Goal: Information Seeking & Learning: Understand process/instructions

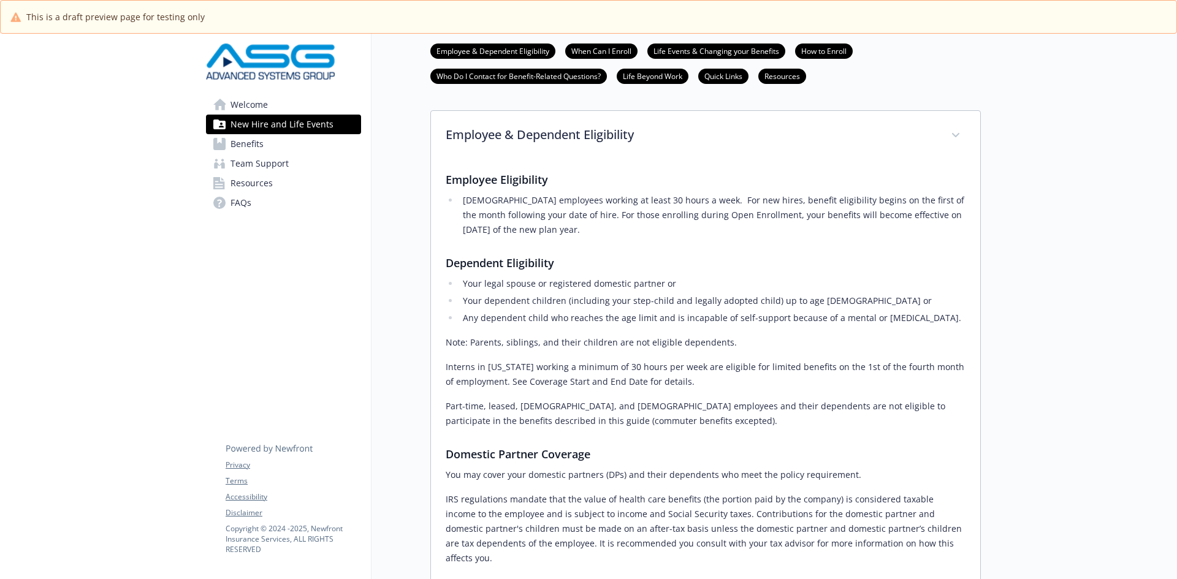
scroll to position [123, 0]
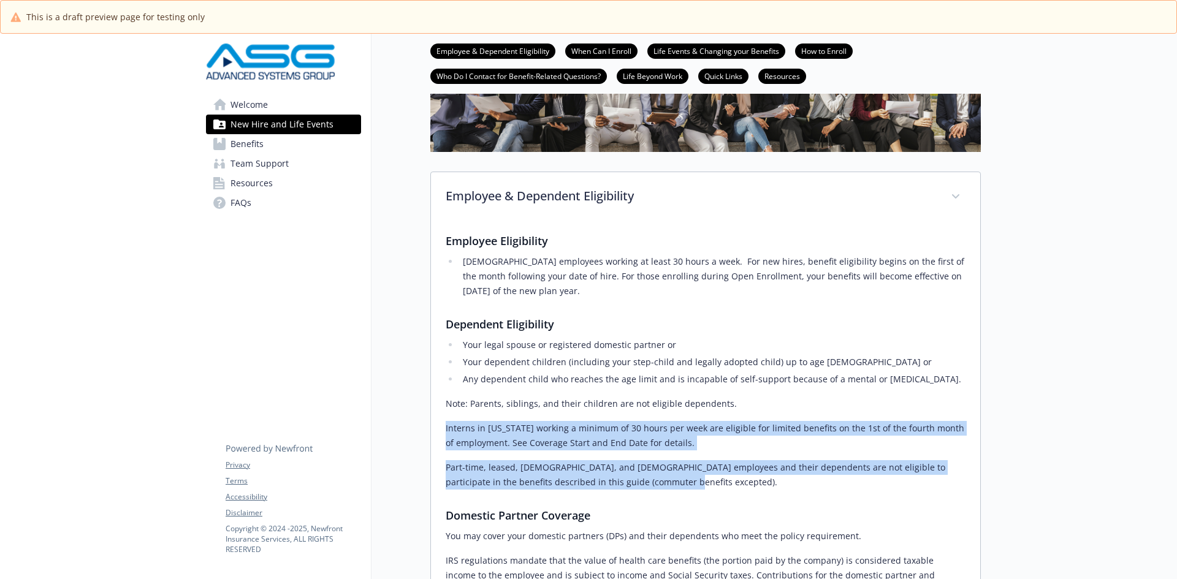
drag, startPoint x: 667, startPoint y: 482, endPoint x: 444, endPoint y: 426, distance: 230.6
copy div "Interns in [US_STATE] working a minimum of 30 hours per week are eligible for l…"
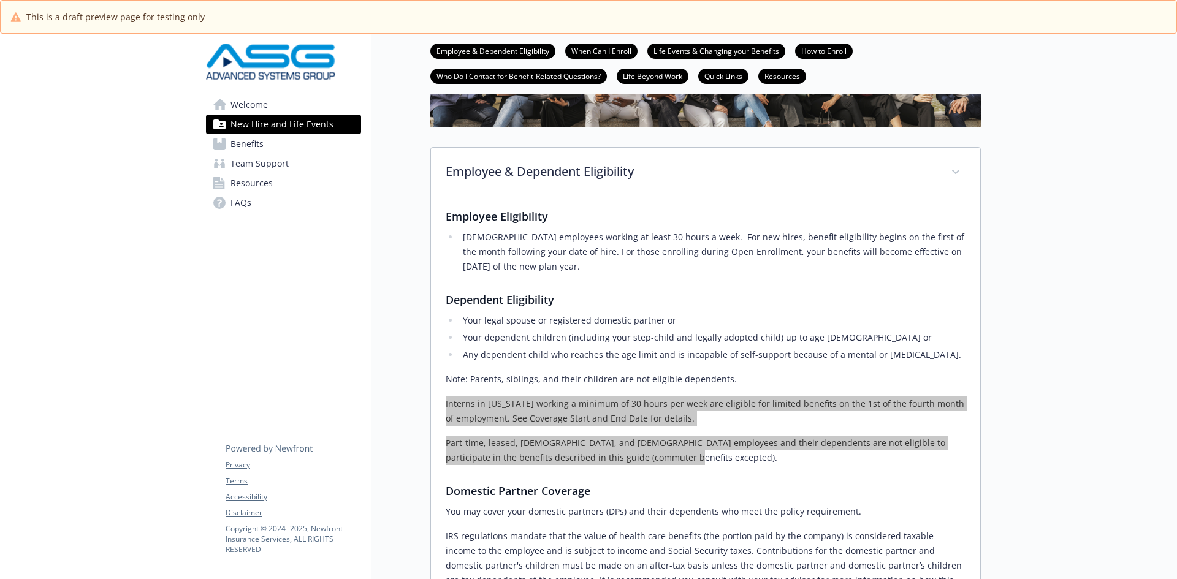
scroll to position [61, 0]
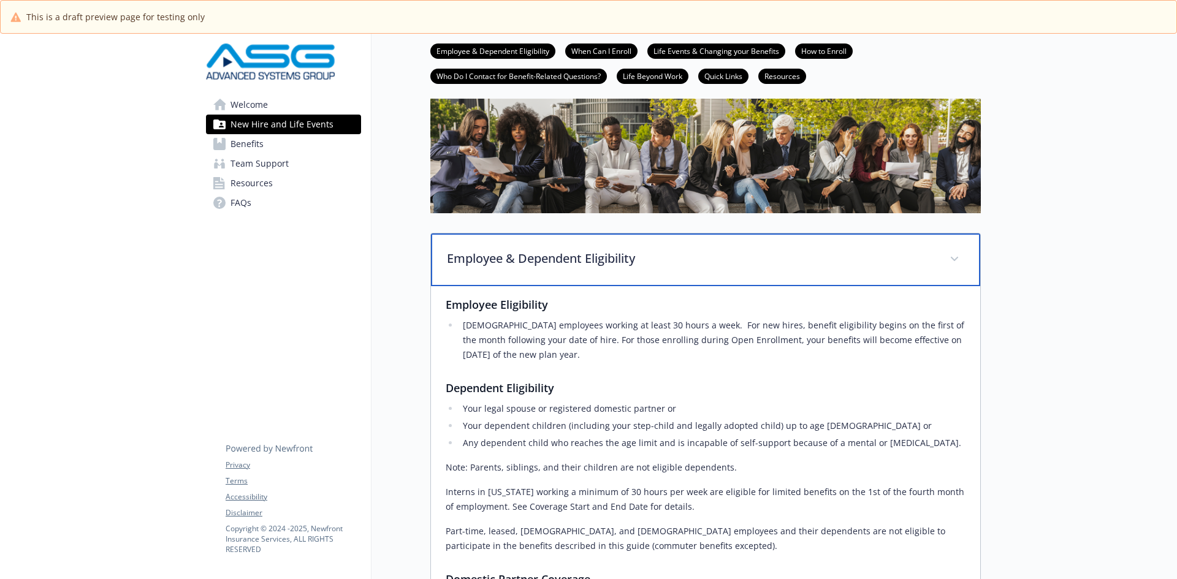
click at [610, 257] on p "Employee & Dependent Eligibility" at bounding box center [691, 258] width 488 height 18
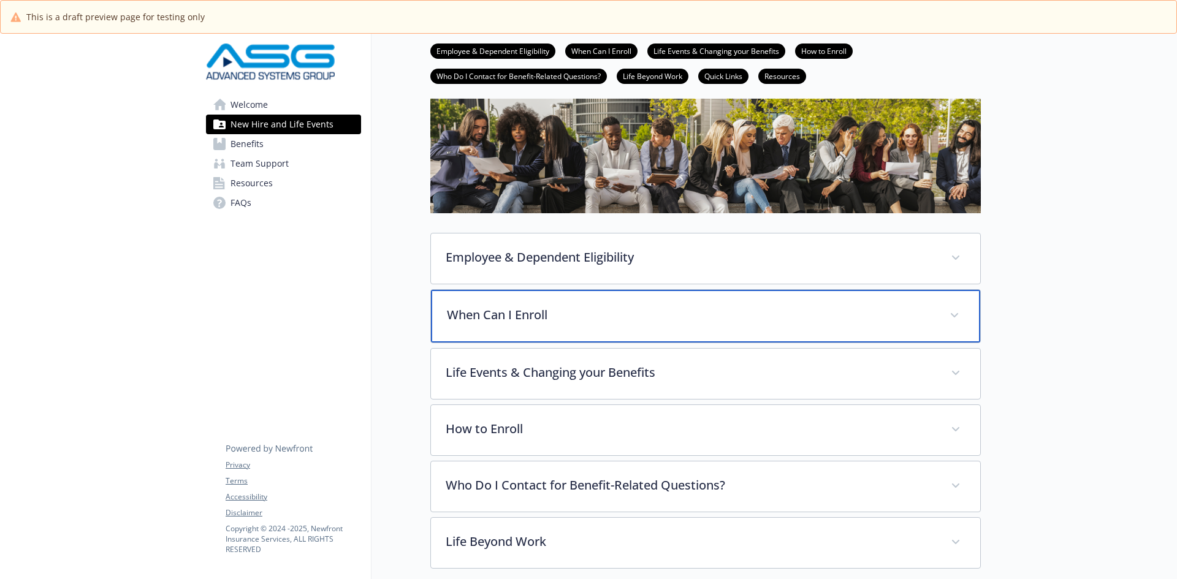
click at [581, 314] on p "When Can I Enroll" at bounding box center [691, 315] width 488 height 18
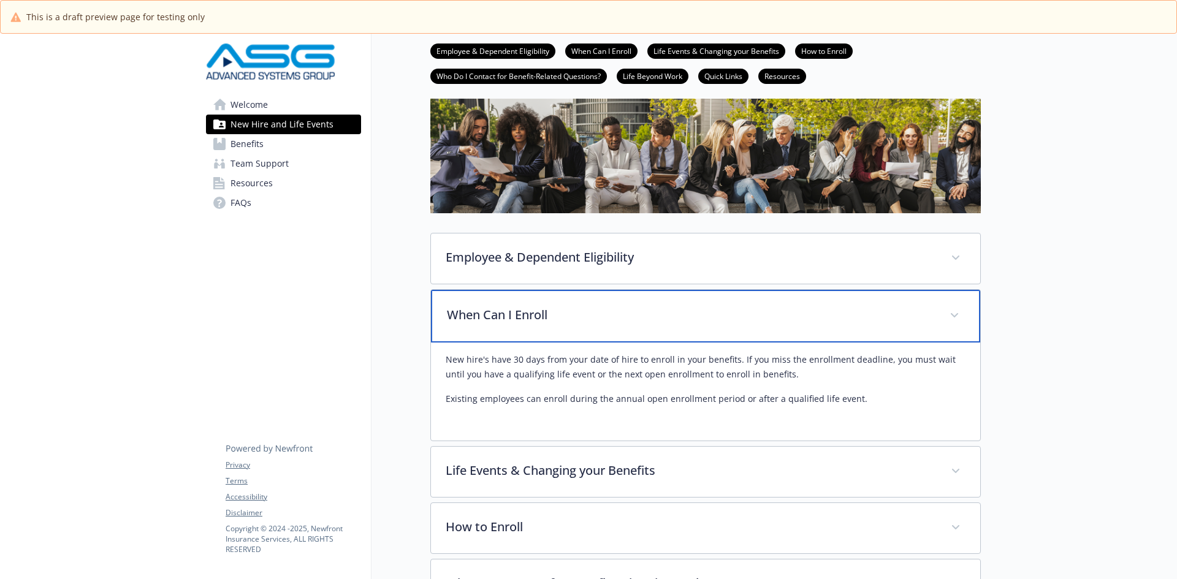
click at [515, 314] on p "When Can I Enroll" at bounding box center [691, 315] width 488 height 18
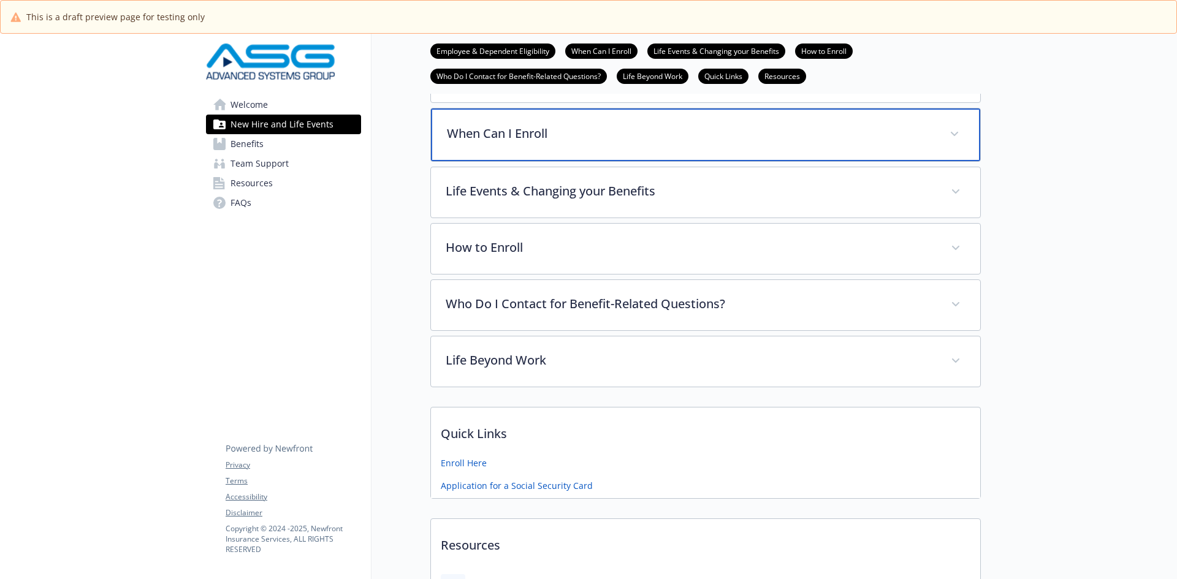
scroll to position [245, 0]
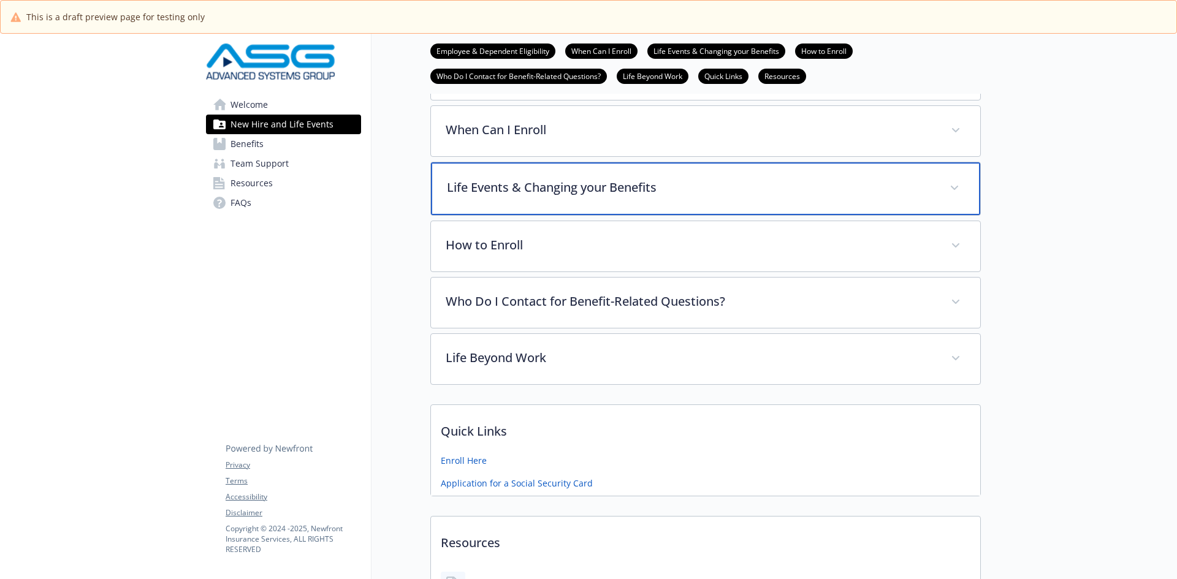
click at [487, 194] on p "Life Events & Changing your Benefits" at bounding box center [691, 187] width 488 height 18
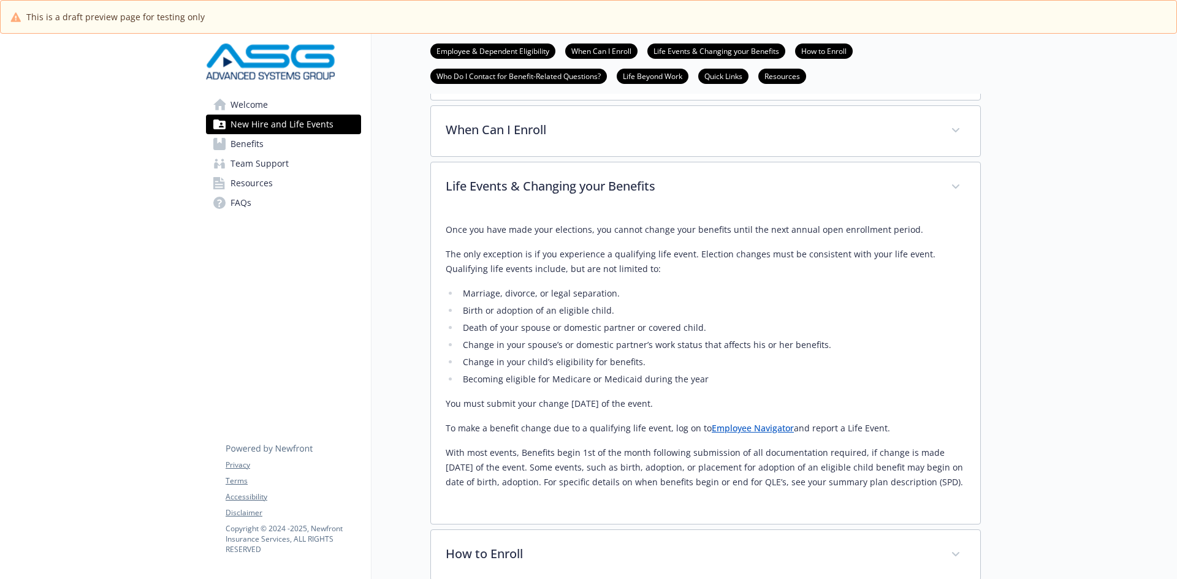
click at [756, 429] on link "Employee Navigator" at bounding box center [753, 428] width 82 height 12
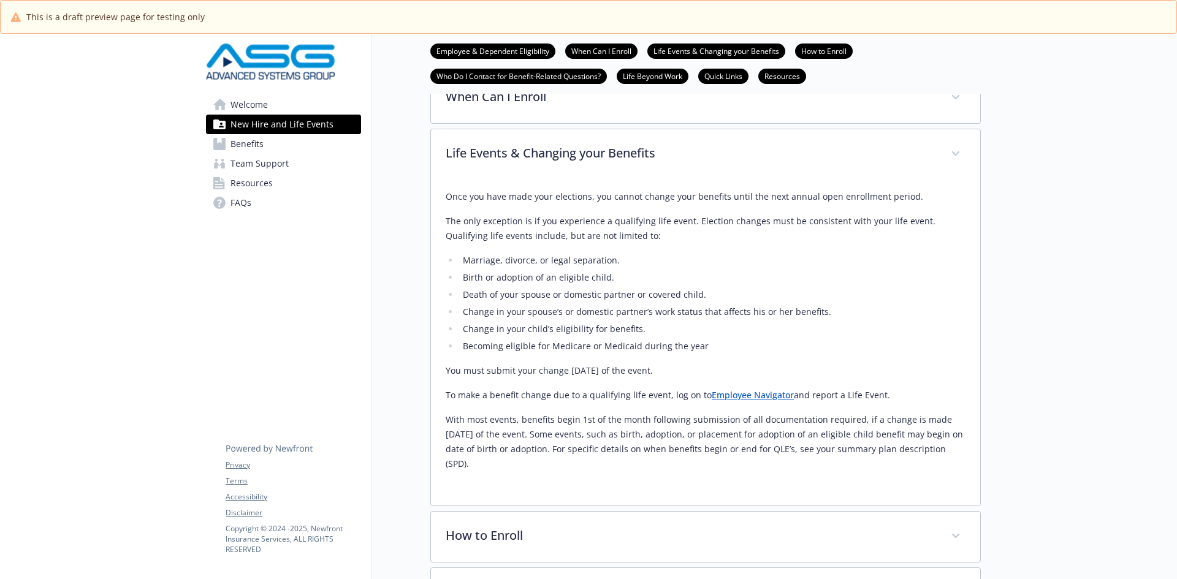
scroll to position [184, 0]
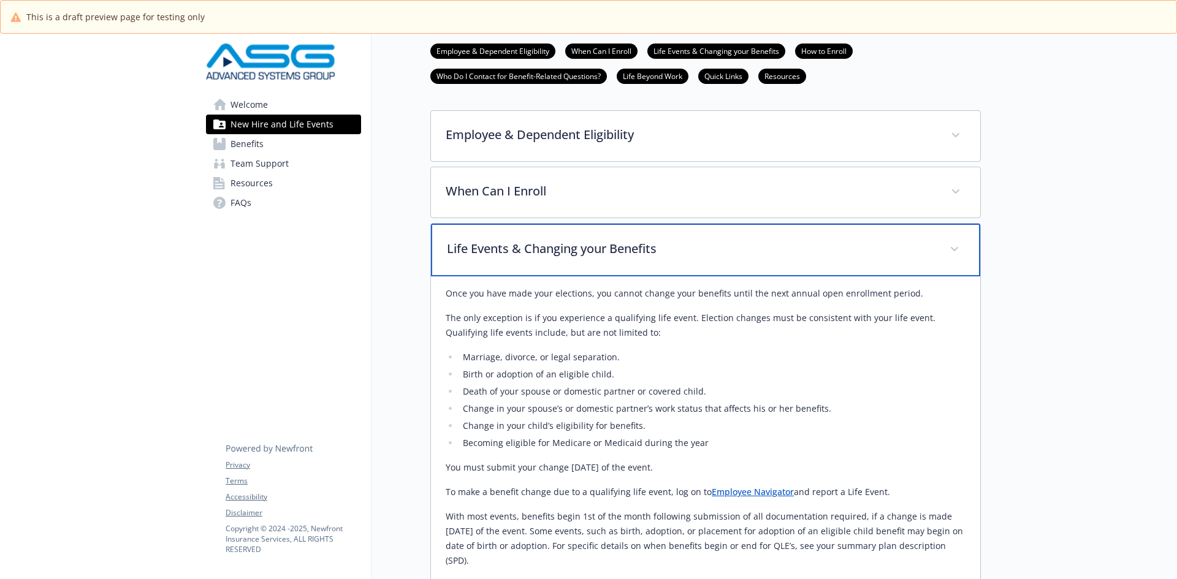
click at [560, 254] on p "Life Events & Changing your Benefits" at bounding box center [691, 249] width 488 height 18
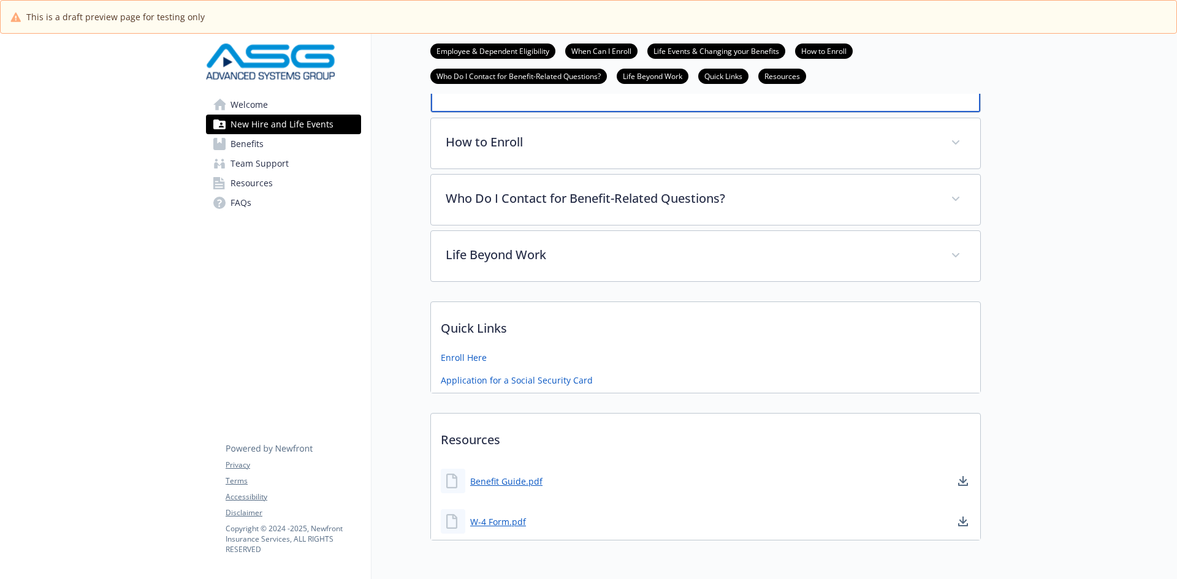
scroll to position [368, 0]
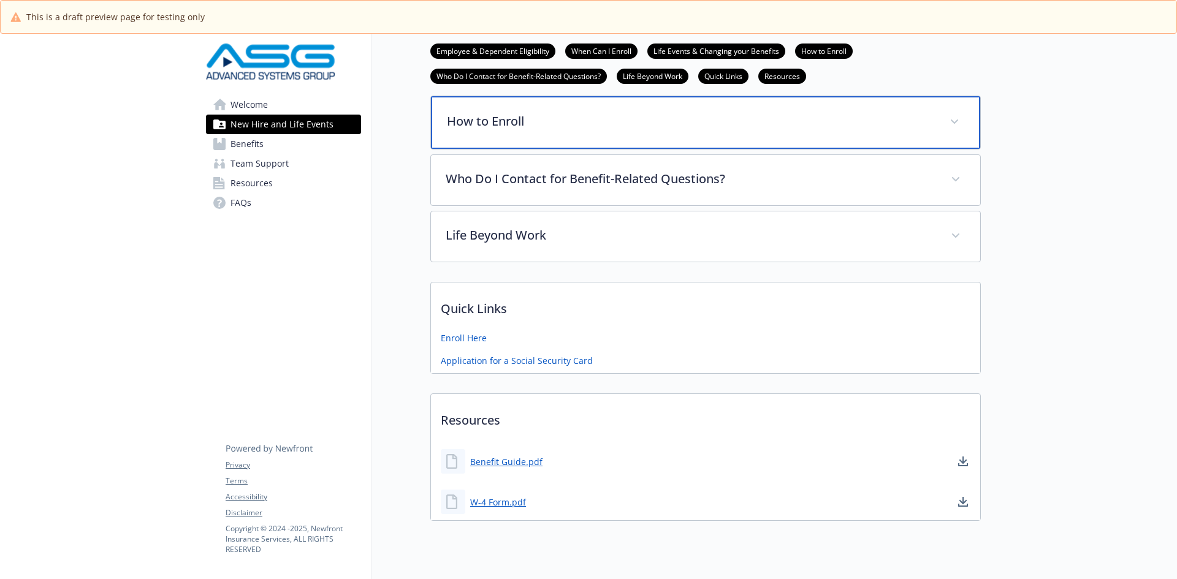
click at [500, 131] on p "How to Enroll" at bounding box center [691, 121] width 488 height 18
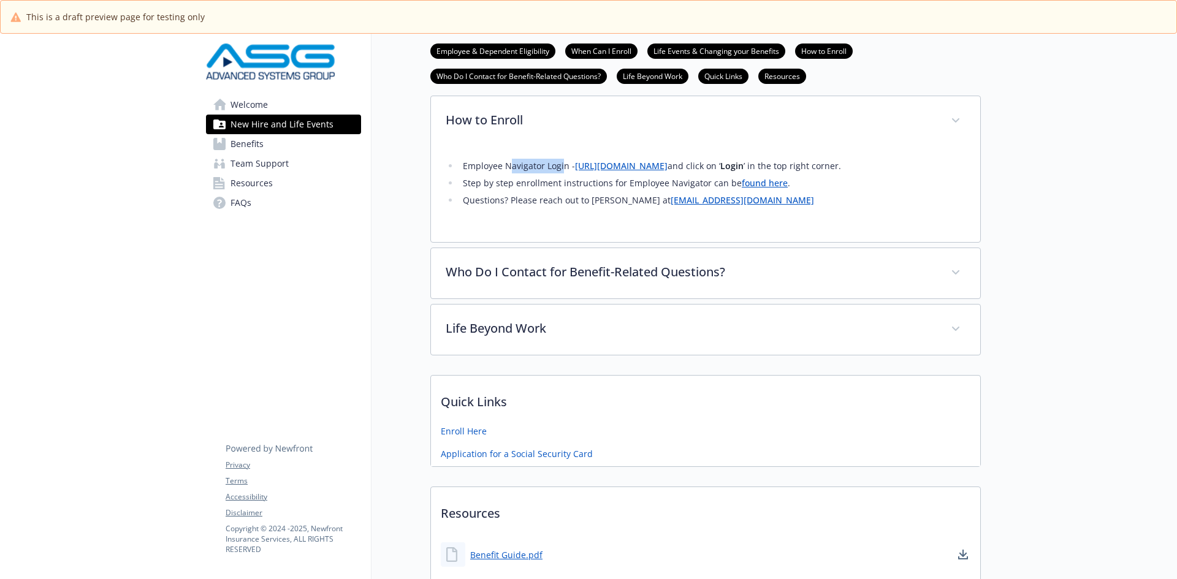
drag, startPoint x: 563, startPoint y: 164, endPoint x: 509, endPoint y: 163, distance: 54.6
click at [509, 163] on li "Employee Navigator Login - [URL][DOMAIN_NAME] and click on ‘ Login ’ in the top…" at bounding box center [712, 166] width 506 height 15
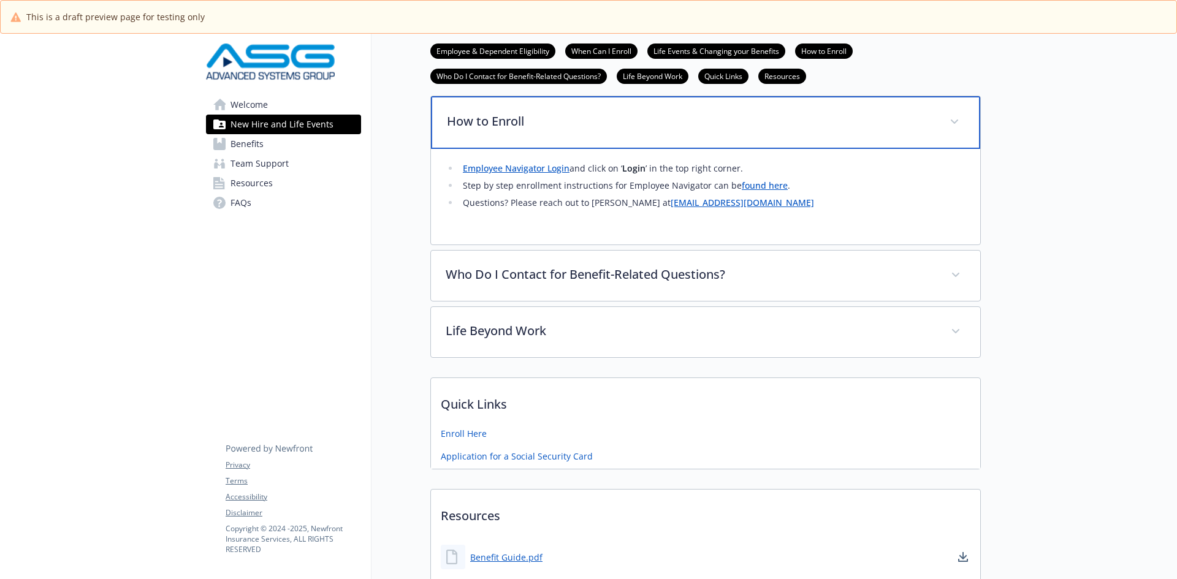
click at [477, 116] on p "How to Enroll" at bounding box center [691, 121] width 488 height 18
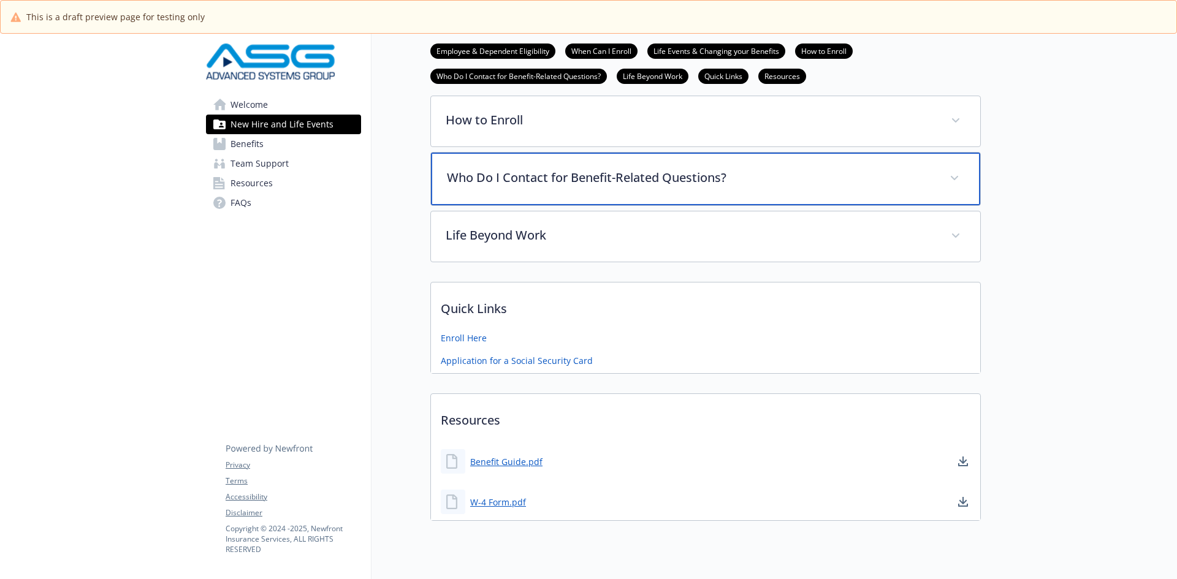
click at [478, 172] on p "Who Do I Contact for Benefit-Related Questions?" at bounding box center [691, 178] width 488 height 18
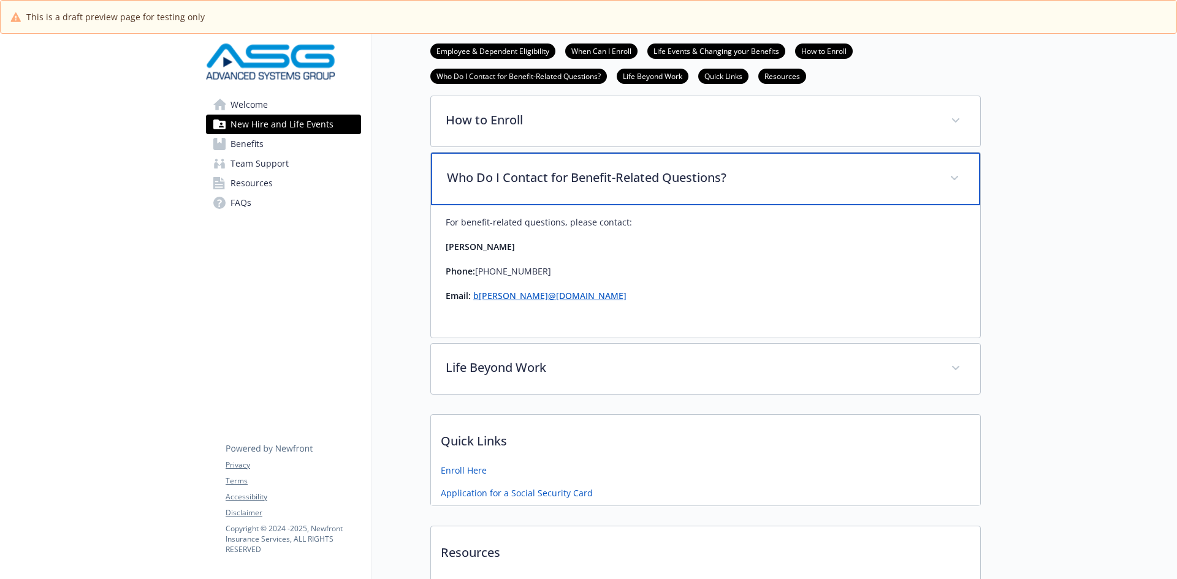
click at [501, 191] on div "Who Do I Contact for Benefit-Related Questions?" at bounding box center [705, 179] width 549 height 53
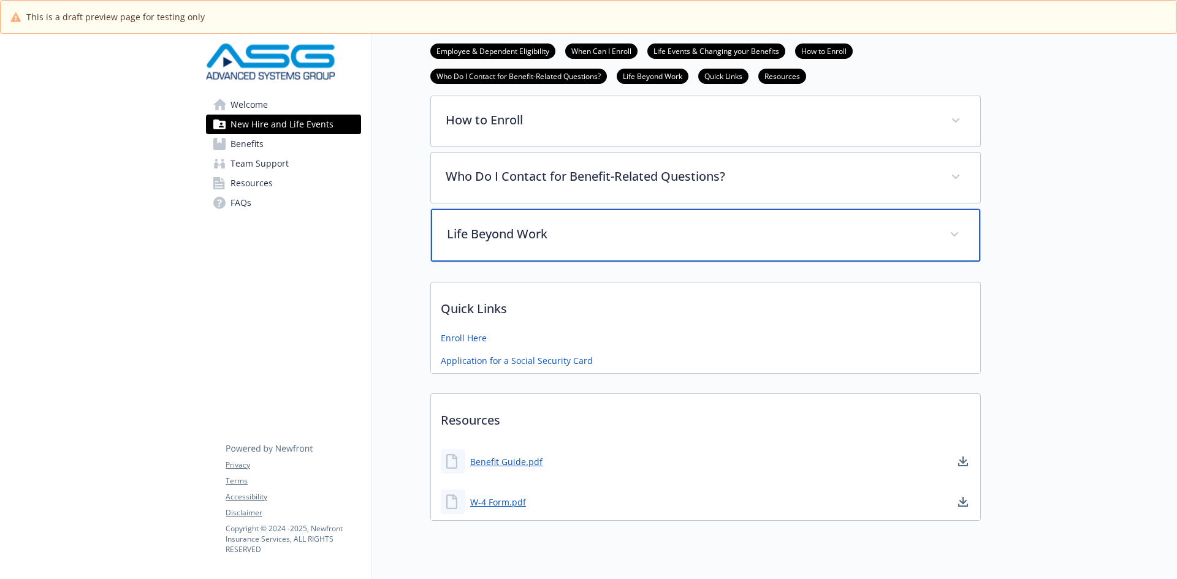
click at [503, 243] on p "Life Beyond Work" at bounding box center [691, 234] width 488 height 18
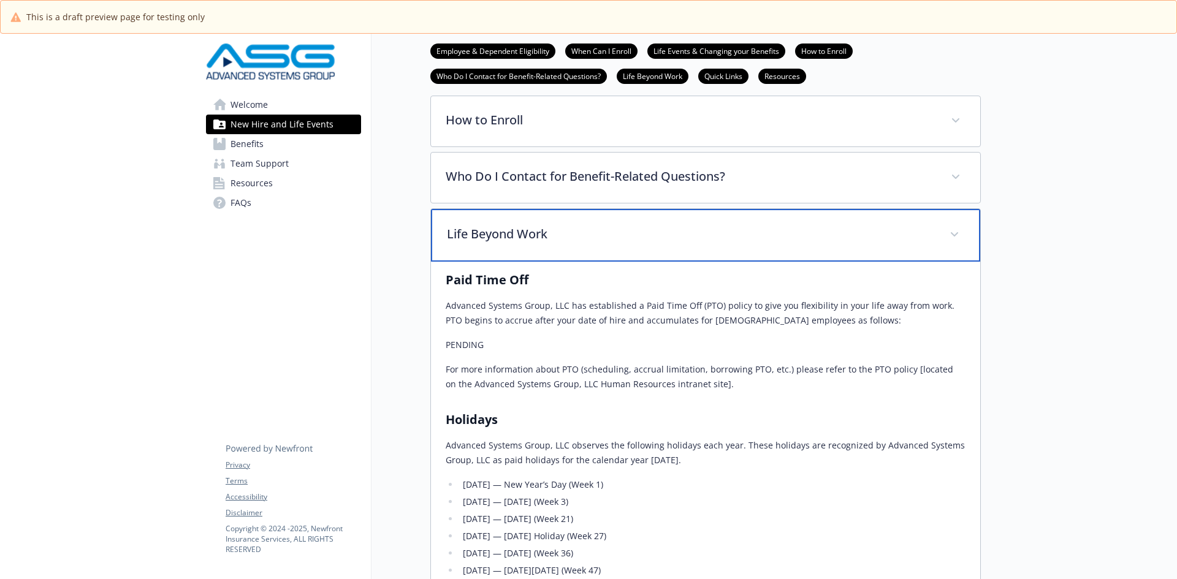
click at [506, 226] on p "Life Beyond Work" at bounding box center [691, 234] width 488 height 18
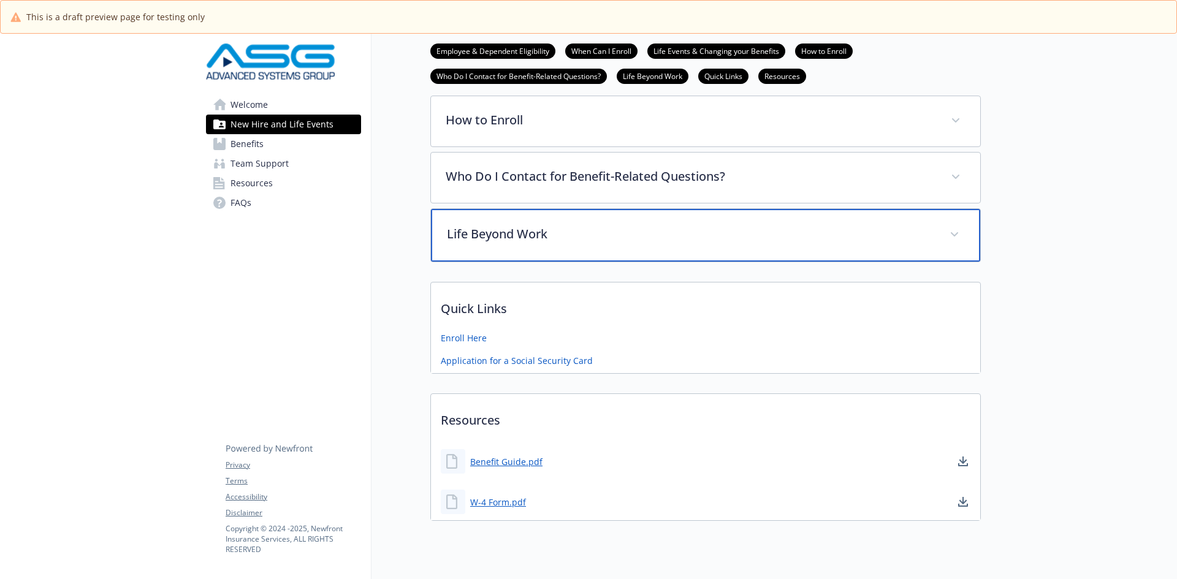
click at [506, 226] on p "Life Beyond Work" at bounding box center [691, 234] width 488 height 18
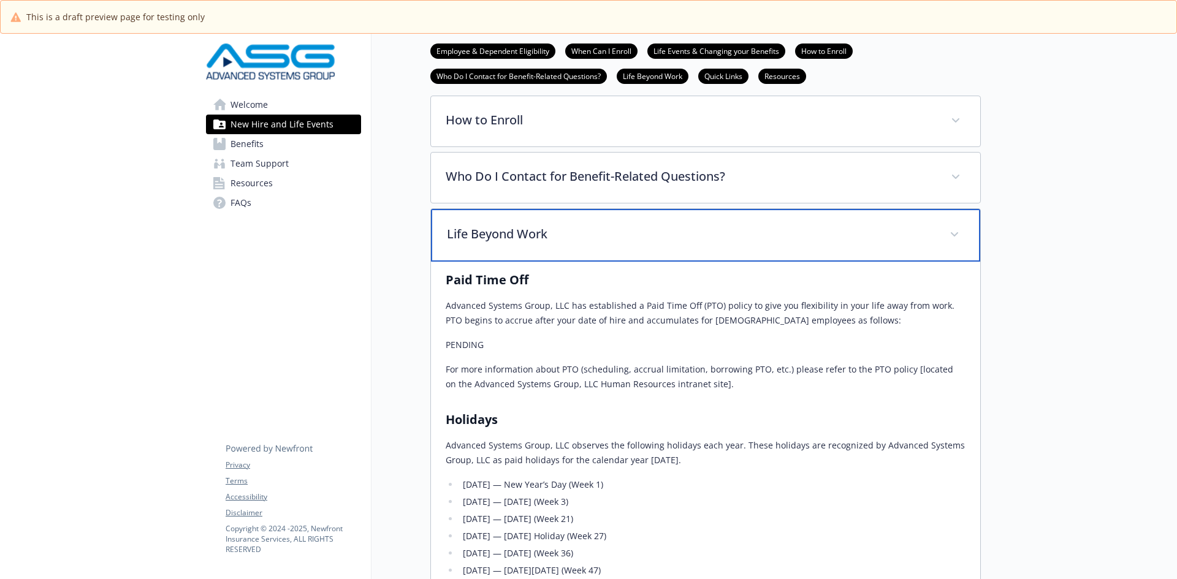
click at [506, 226] on p "Life Beyond Work" at bounding box center [691, 234] width 488 height 18
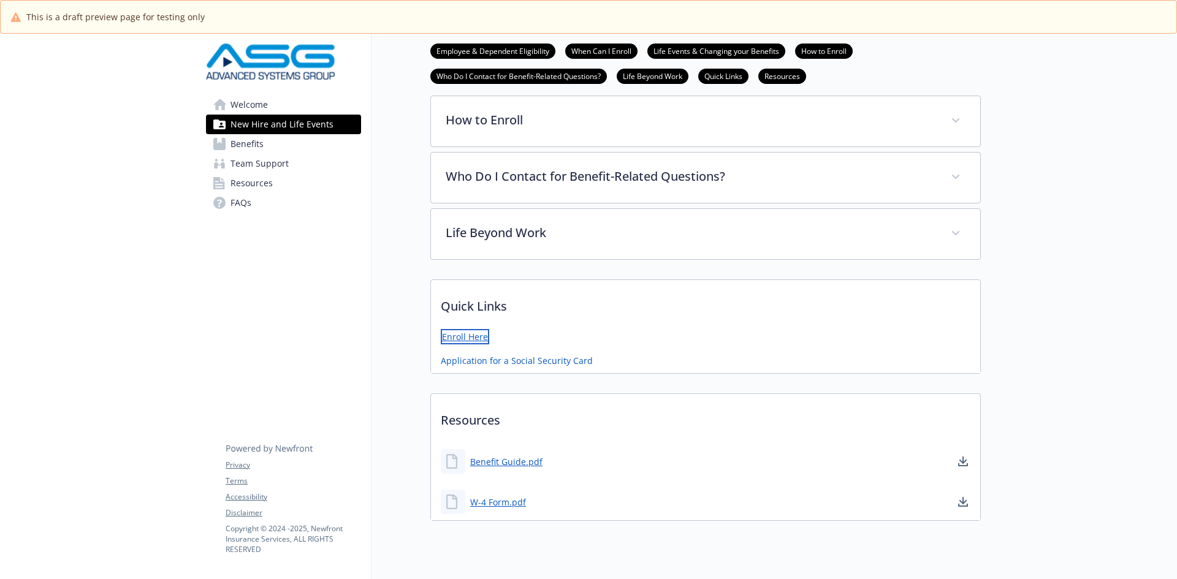
click at [479, 334] on link "Enroll Here" at bounding box center [465, 336] width 48 height 15
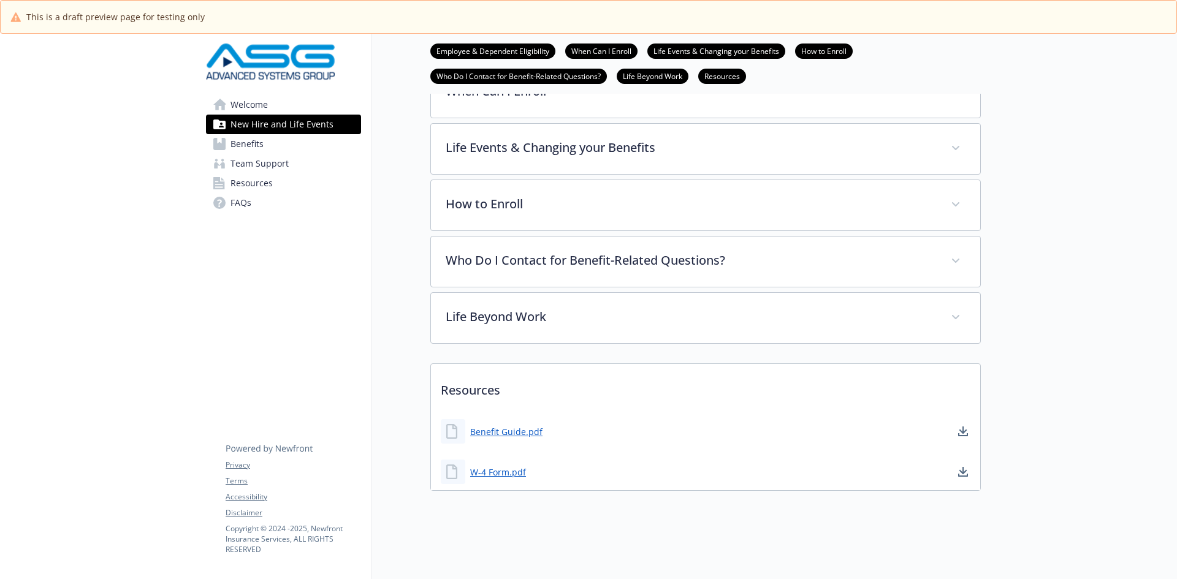
click at [248, 143] on span "Benefits" at bounding box center [246, 144] width 33 height 20
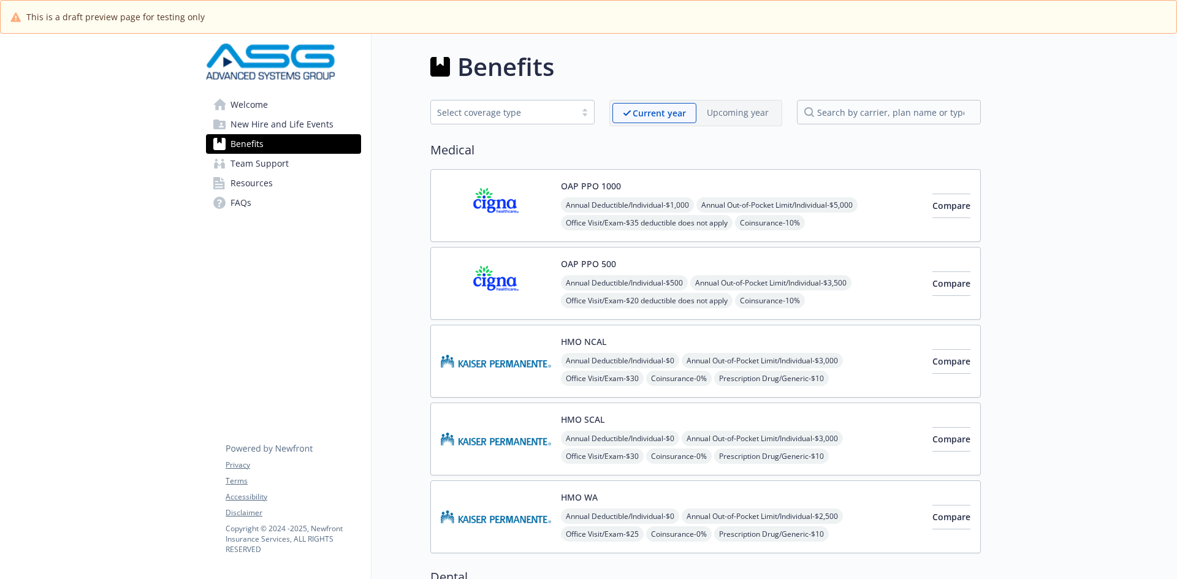
click at [301, 125] on span "New Hire and Life Events" at bounding box center [281, 125] width 103 height 20
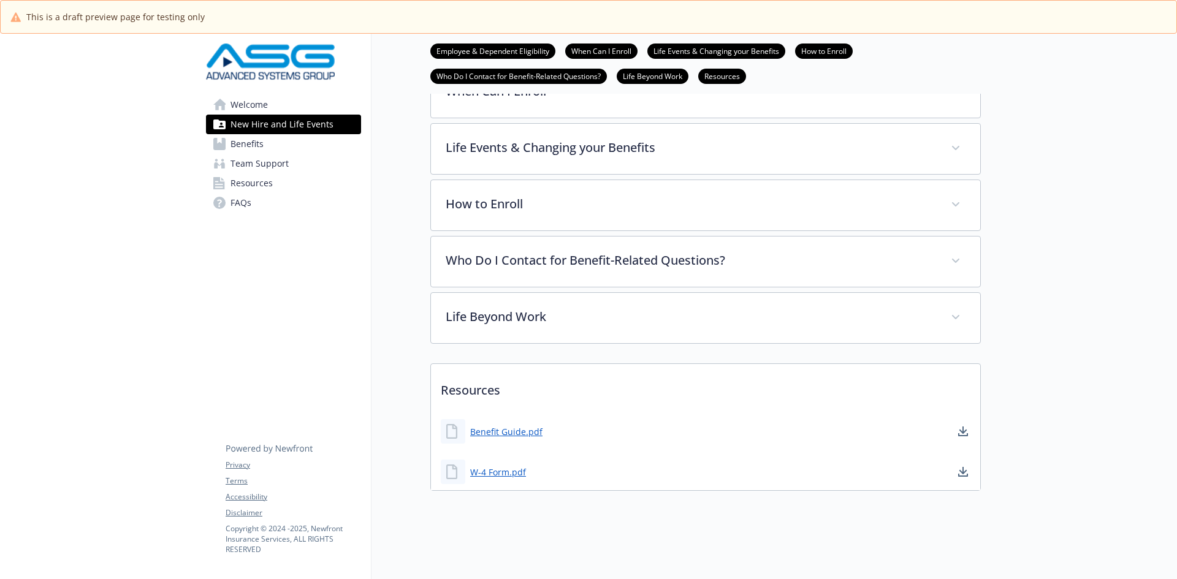
scroll to position [293, 0]
click at [491, 424] on link "Benefit Guide.pdf" at bounding box center [507, 431] width 75 height 15
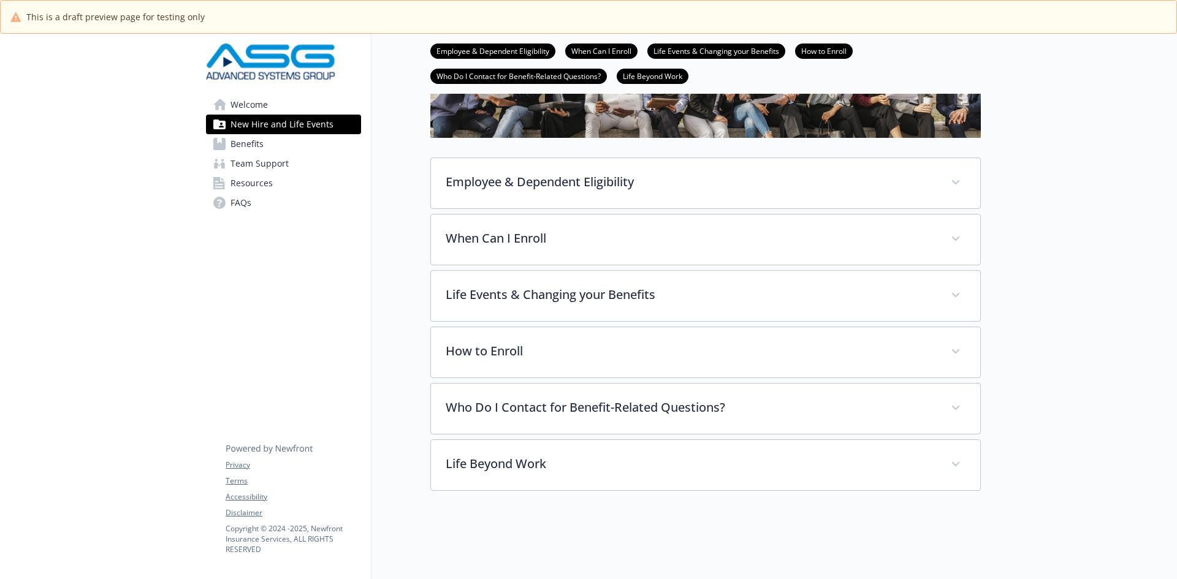
click at [264, 182] on span "Resources" at bounding box center [251, 183] width 42 height 20
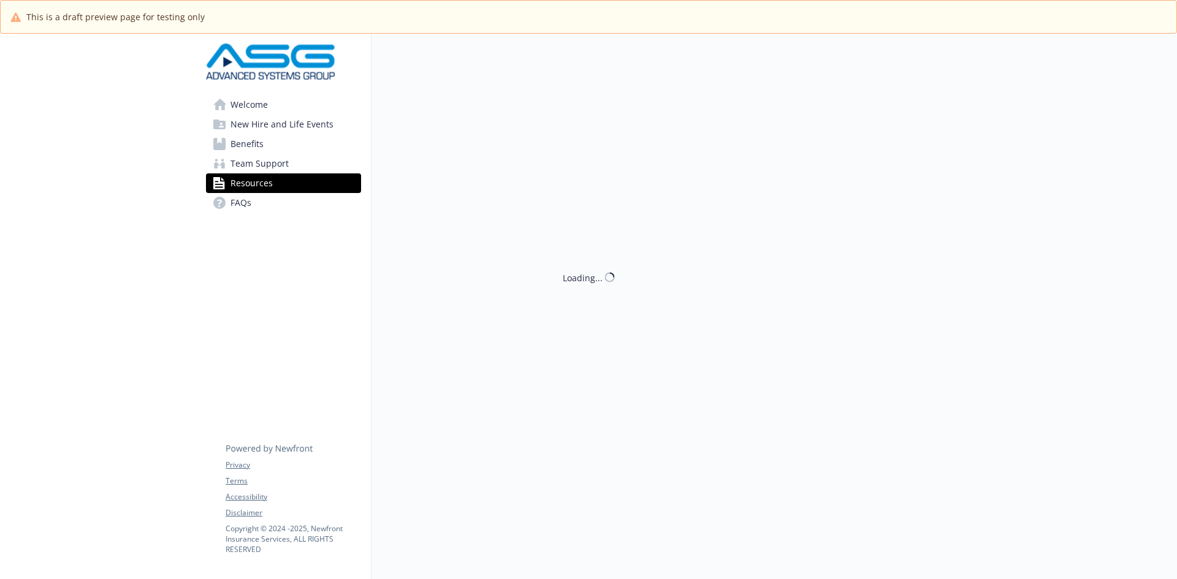
scroll to position [146, 0]
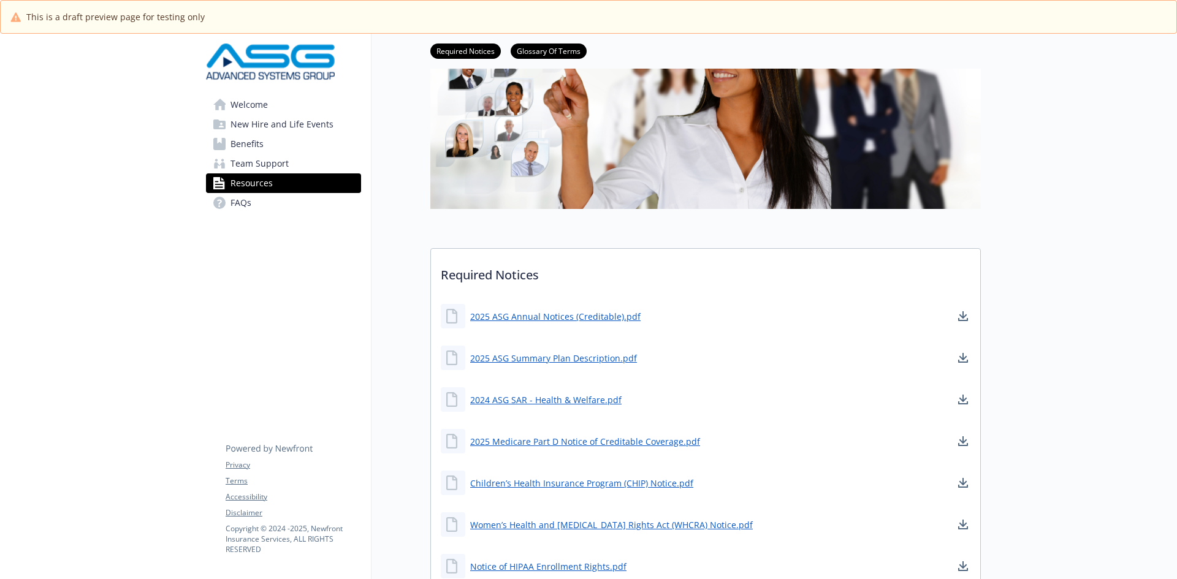
click at [251, 154] on span "Team Support" at bounding box center [259, 164] width 58 height 20
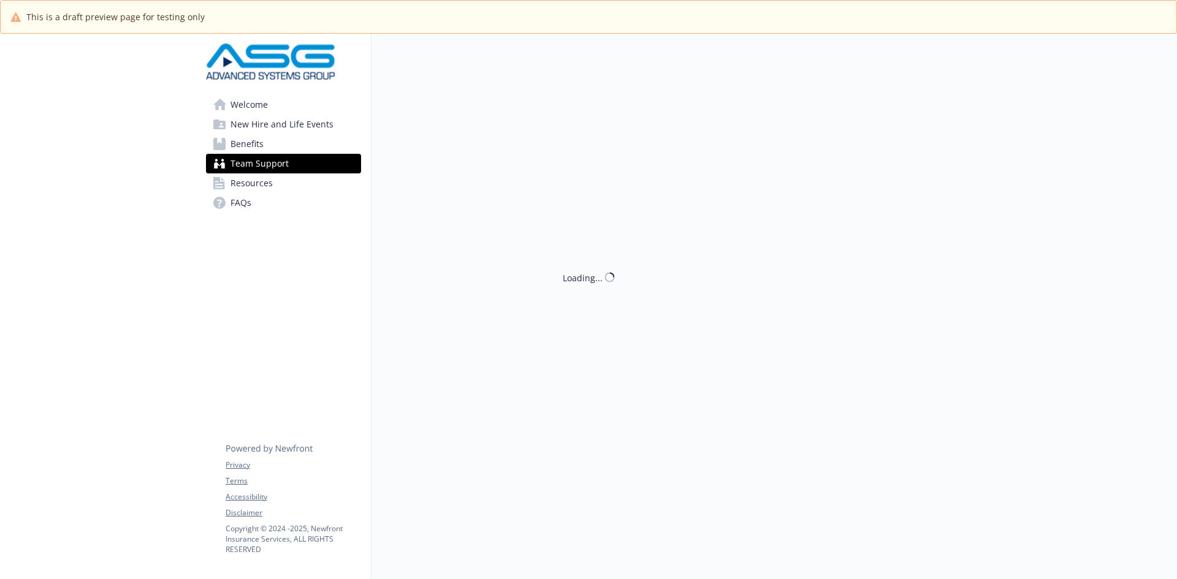
scroll to position [43, 0]
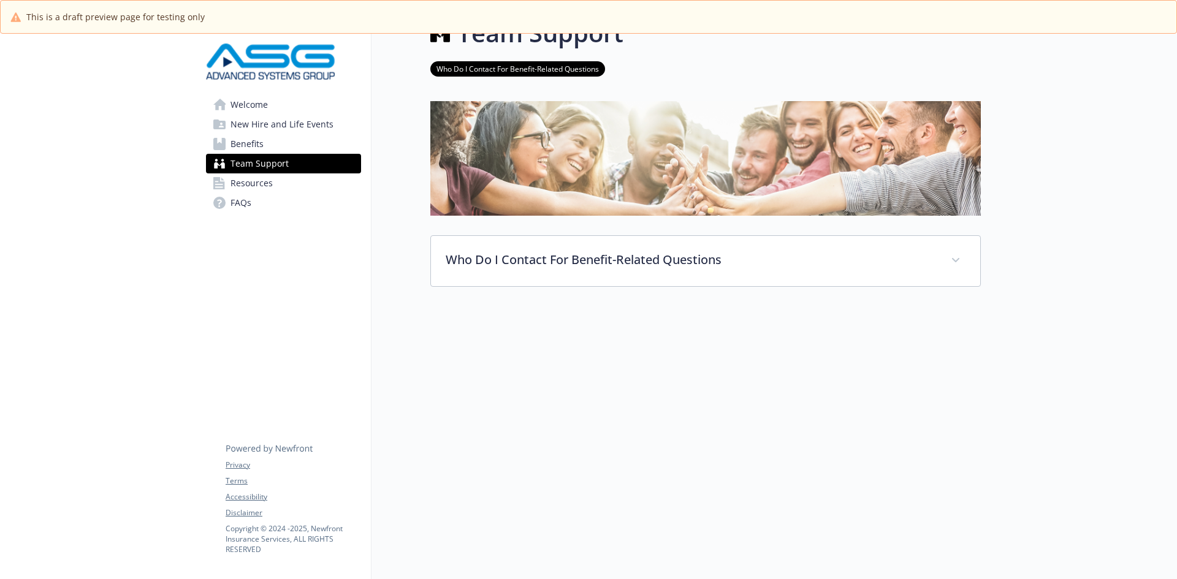
click at [245, 198] on span "FAQs" at bounding box center [240, 203] width 21 height 20
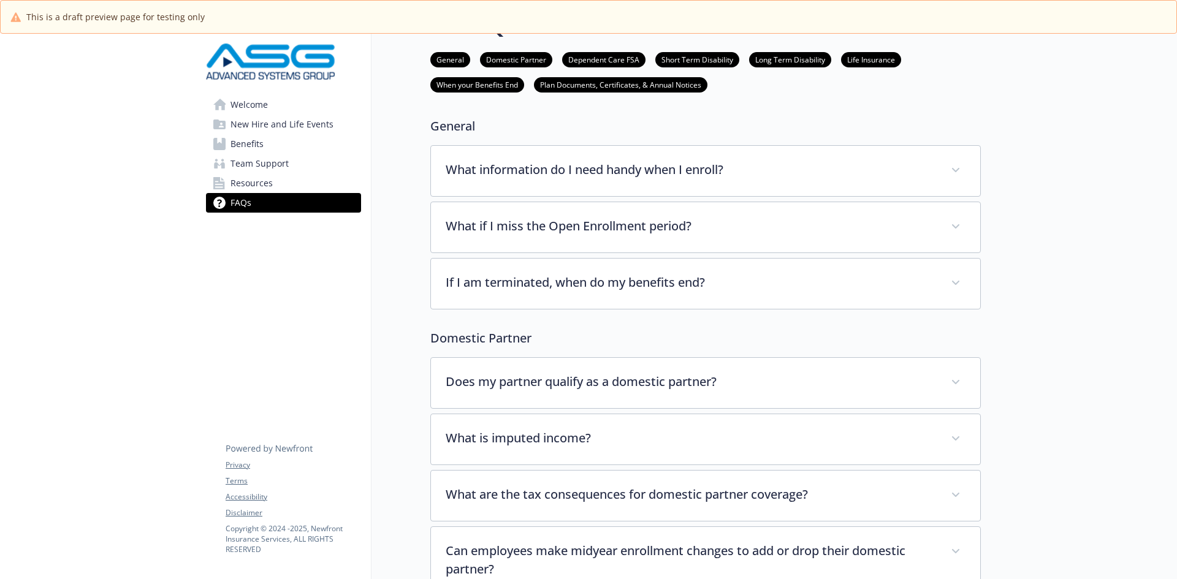
click at [245, 120] on span "New Hire and Life Events" at bounding box center [281, 125] width 103 height 20
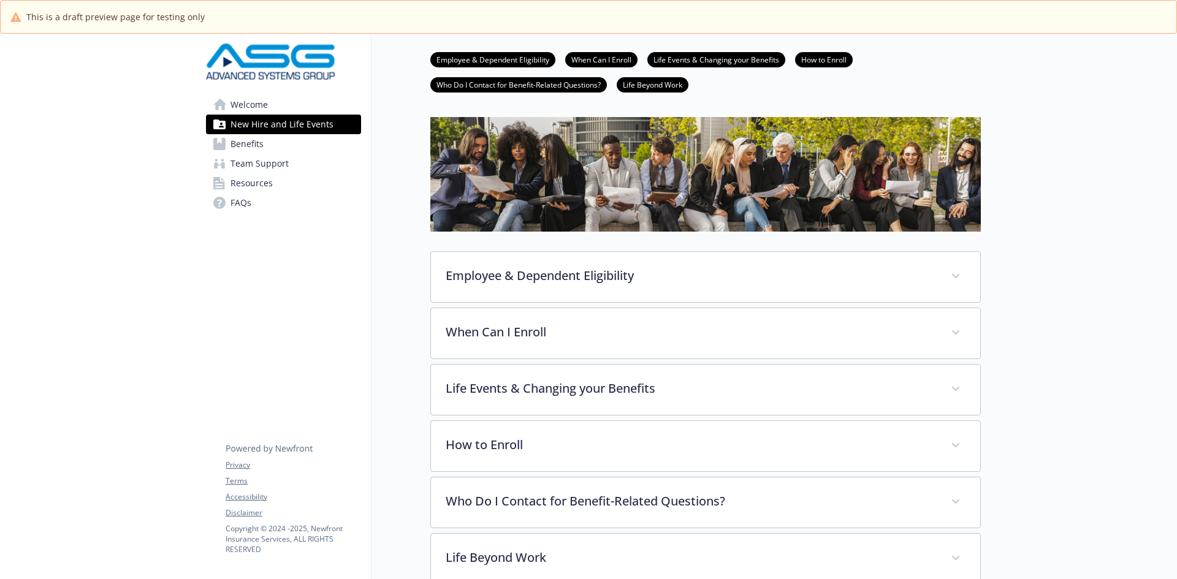
click at [245, 143] on span "Benefits" at bounding box center [246, 144] width 33 height 20
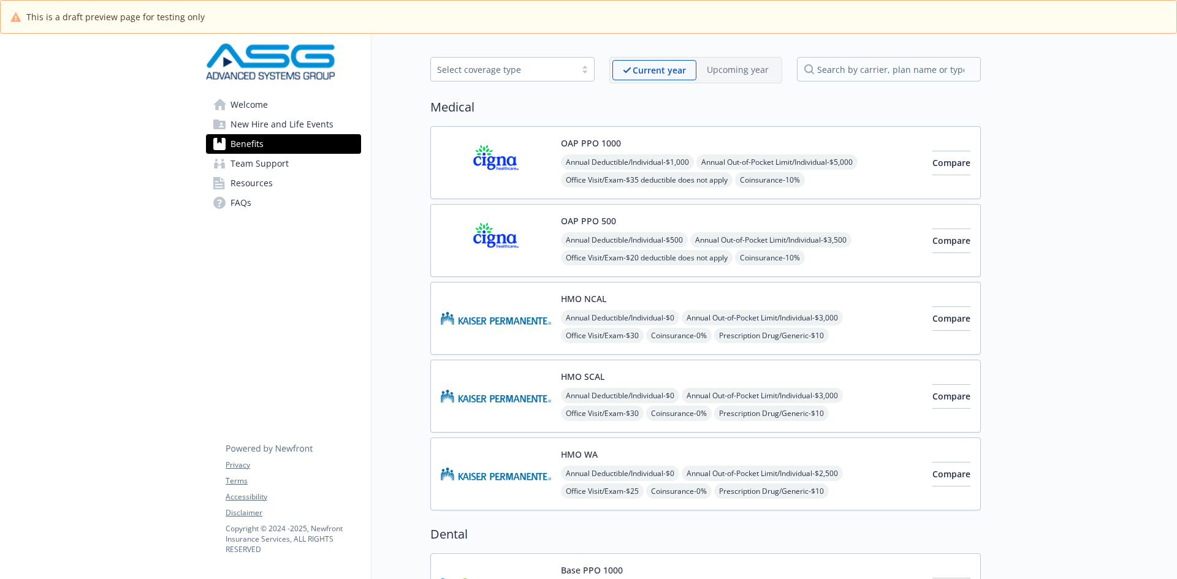
click at [264, 130] on span "New Hire and Life Events" at bounding box center [281, 125] width 103 height 20
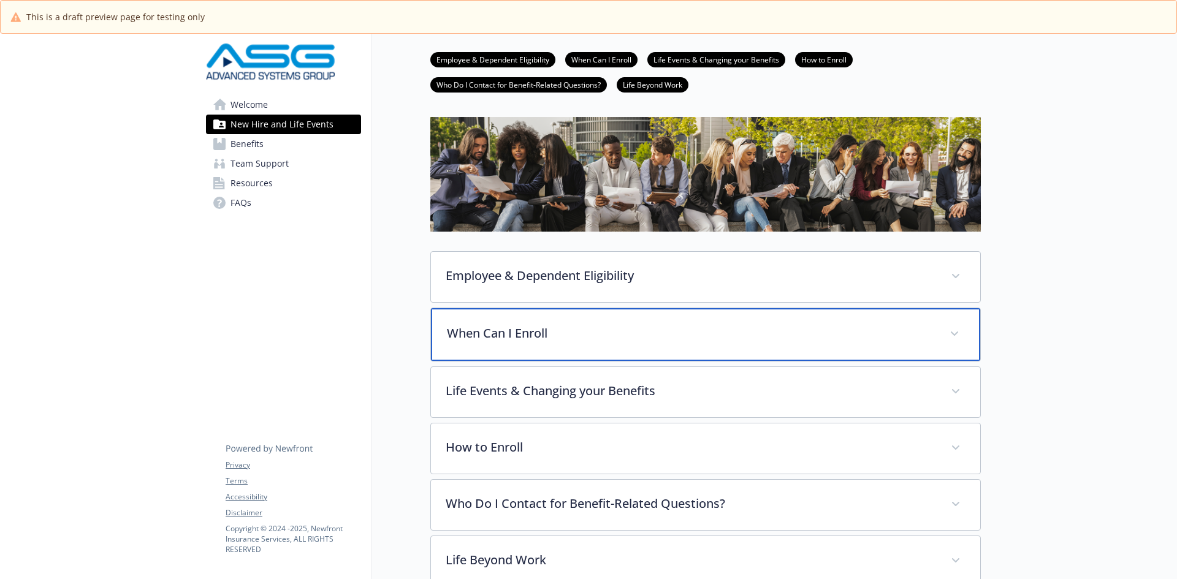
click at [508, 341] on p "When Can I Enroll" at bounding box center [691, 333] width 488 height 18
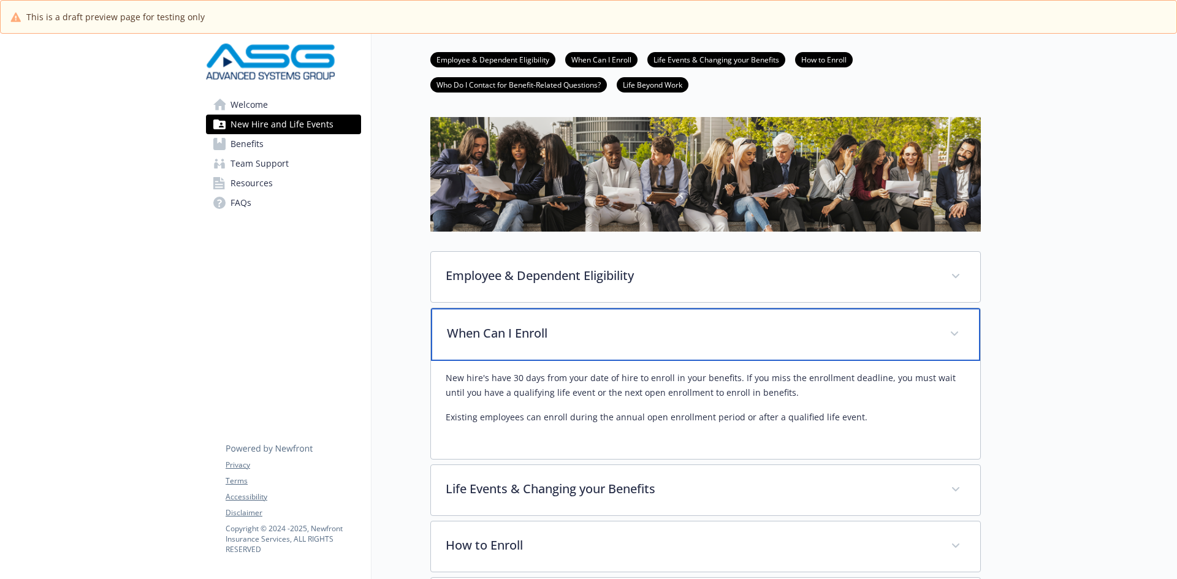
click at [508, 341] on p "When Can I Enroll" at bounding box center [691, 333] width 488 height 18
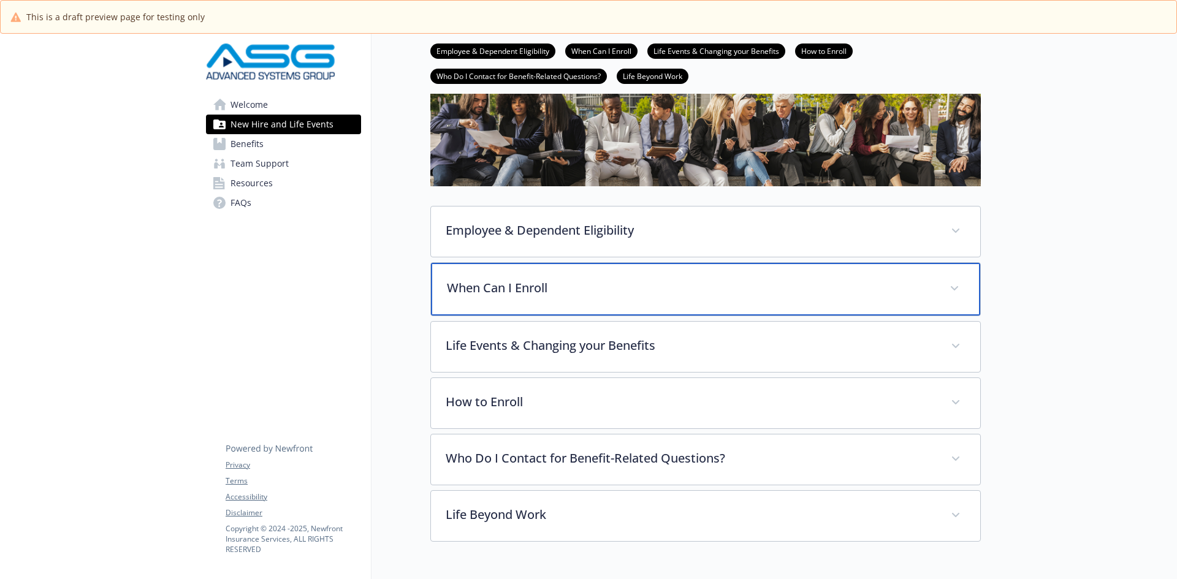
scroll to position [148, 0]
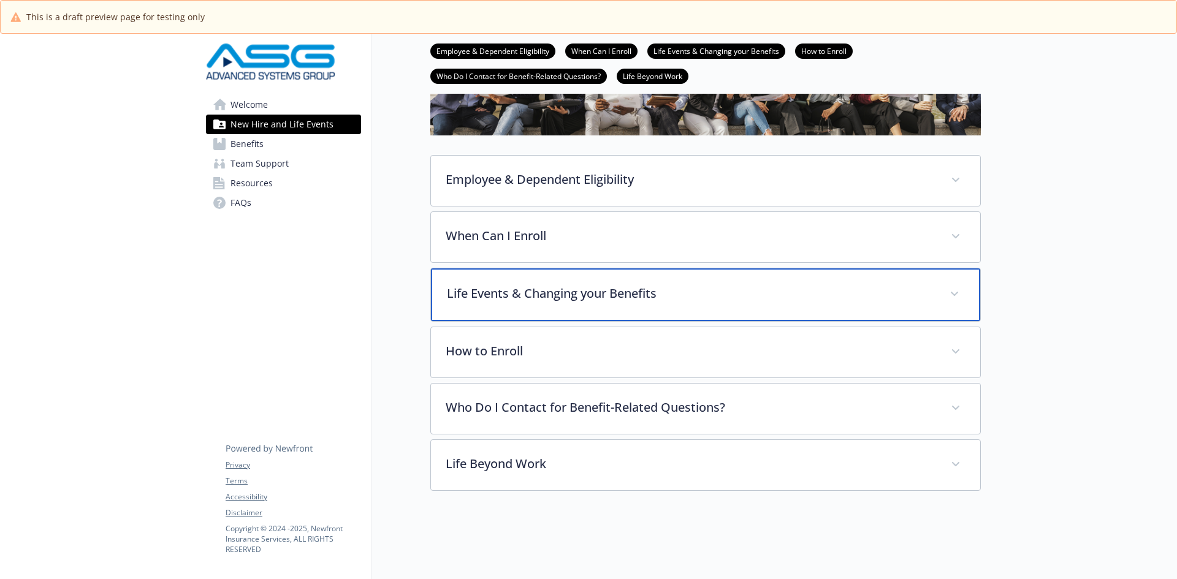
click at [499, 284] on p "Life Events & Changing your Benefits" at bounding box center [691, 293] width 488 height 18
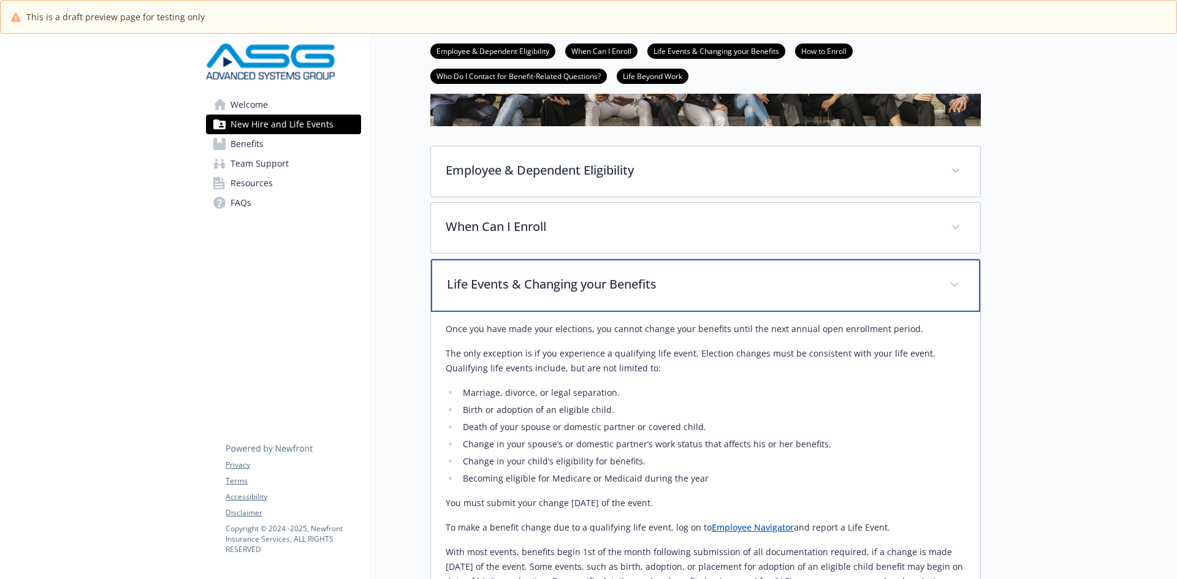
click at [499, 279] on p "Life Events & Changing your Benefits" at bounding box center [691, 284] width 488 height 18
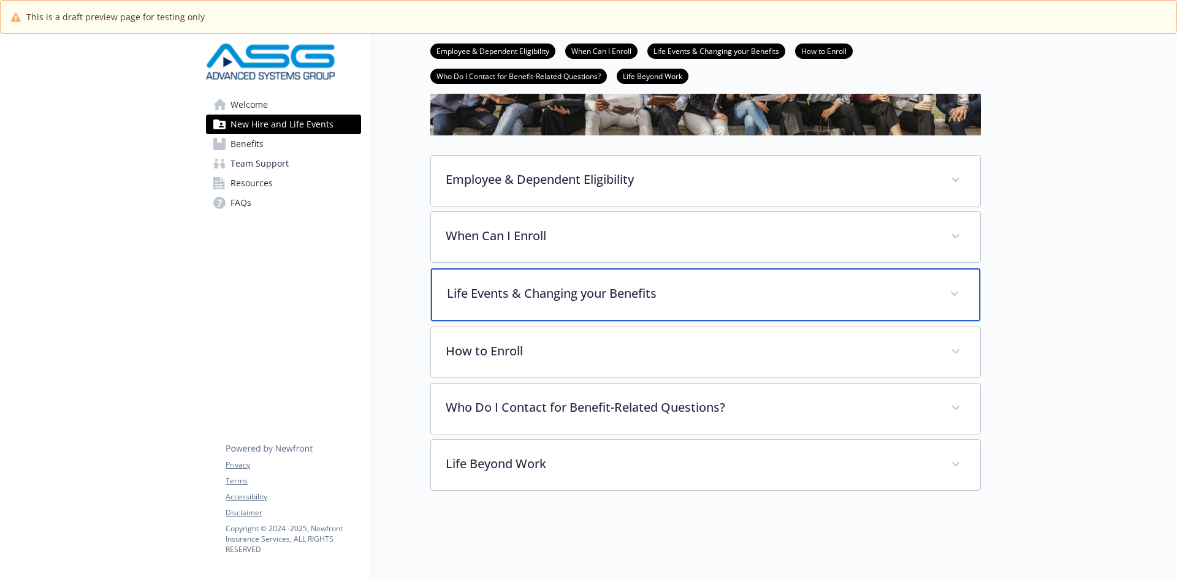
click at [499, 284] on p "Life Events & Changing your Benefits" at bounding box center [691, 293] width 488 height 18
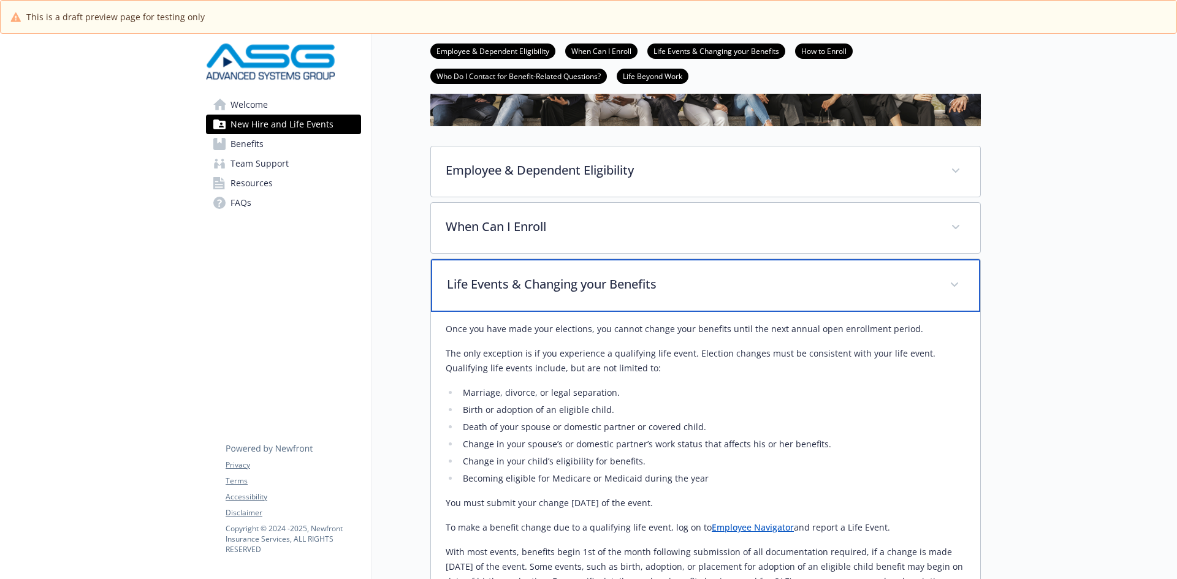
click at [587, 284] on p "Life Events & Changing your Benefits" at bounding box center [691, 284] width 488 height 18
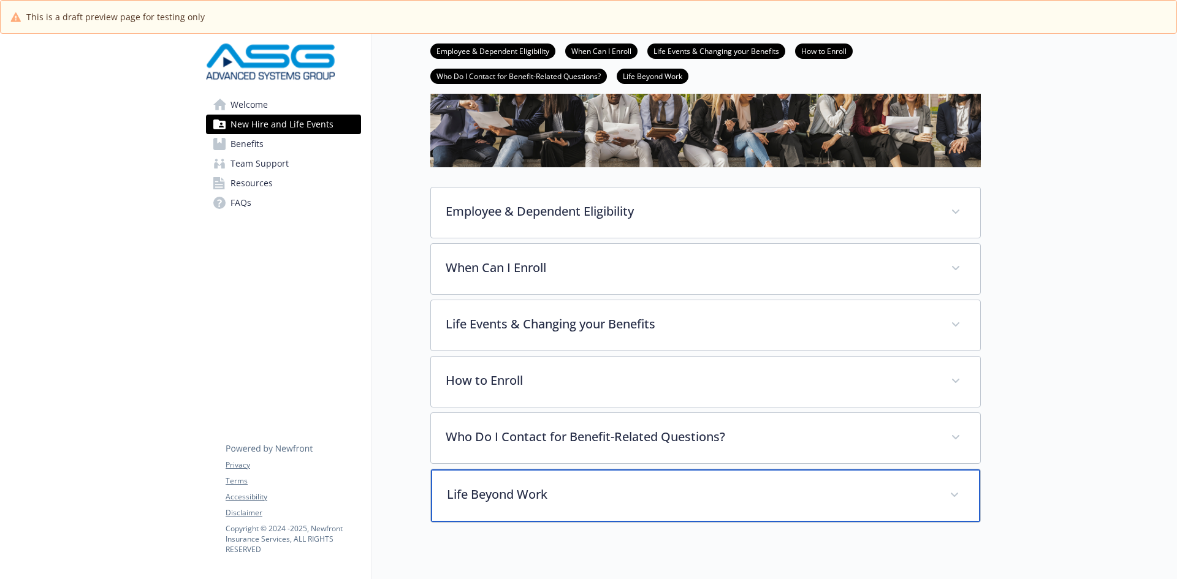
click at [507, 468] on div "Employee & Dependent Eligibility Employee Eligibility [DEMOGRAPHIC_DATA] employ…" at bounding box center [705, 355] width 550 height 336
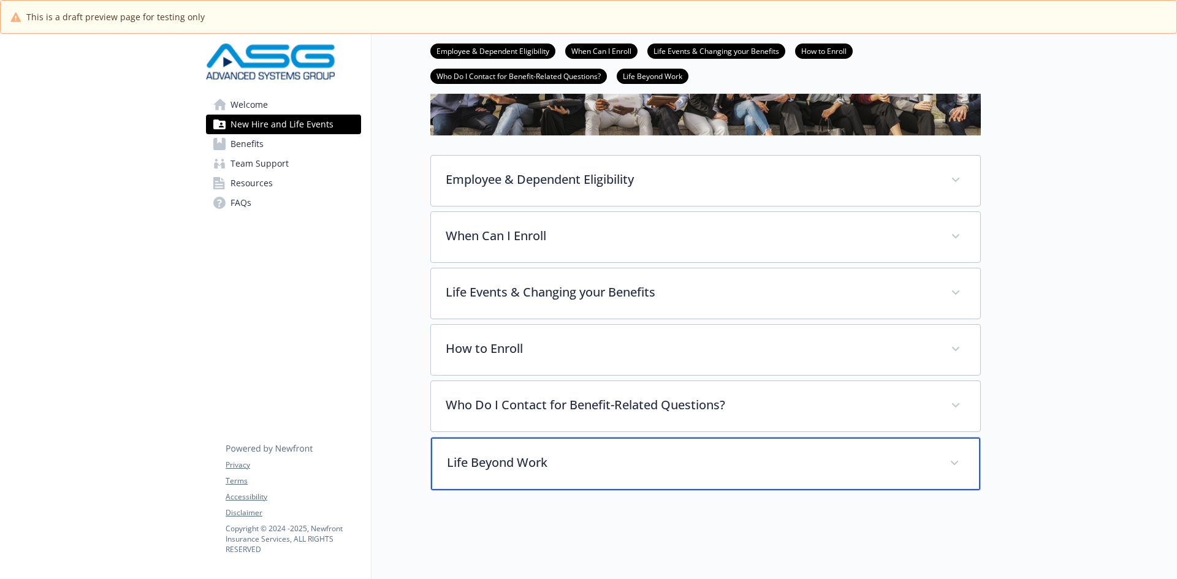
click at [501, 465] on div "Life Beyond Work" at bounding box center [705, 464] width 549 height 53
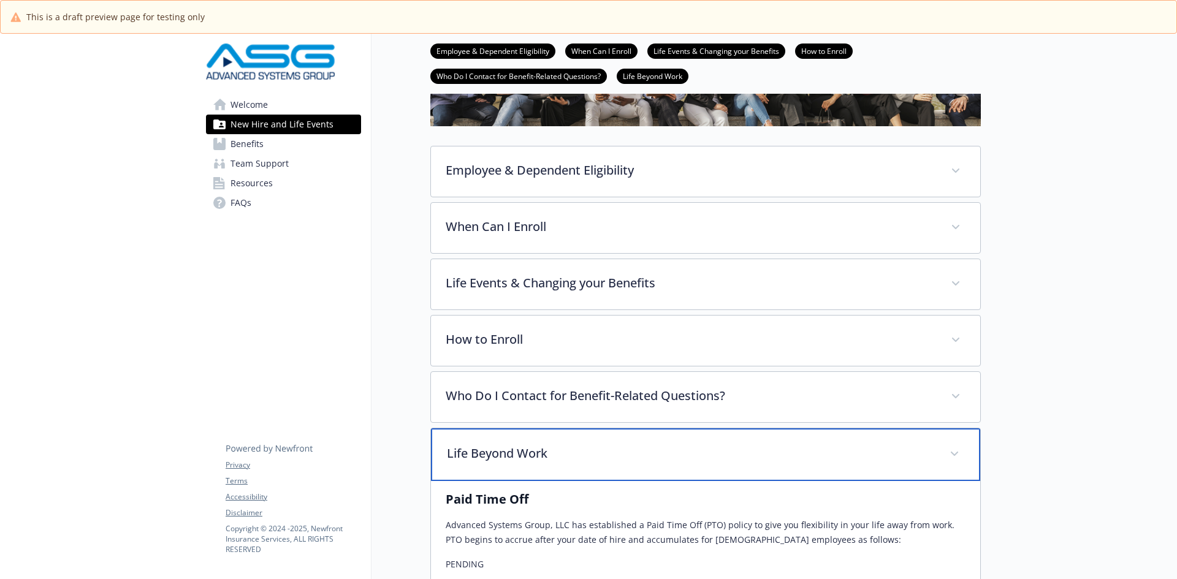
click at [501, 465] on div "Life Beyond Work" at bounding box center [705, 454] width 549 height 53
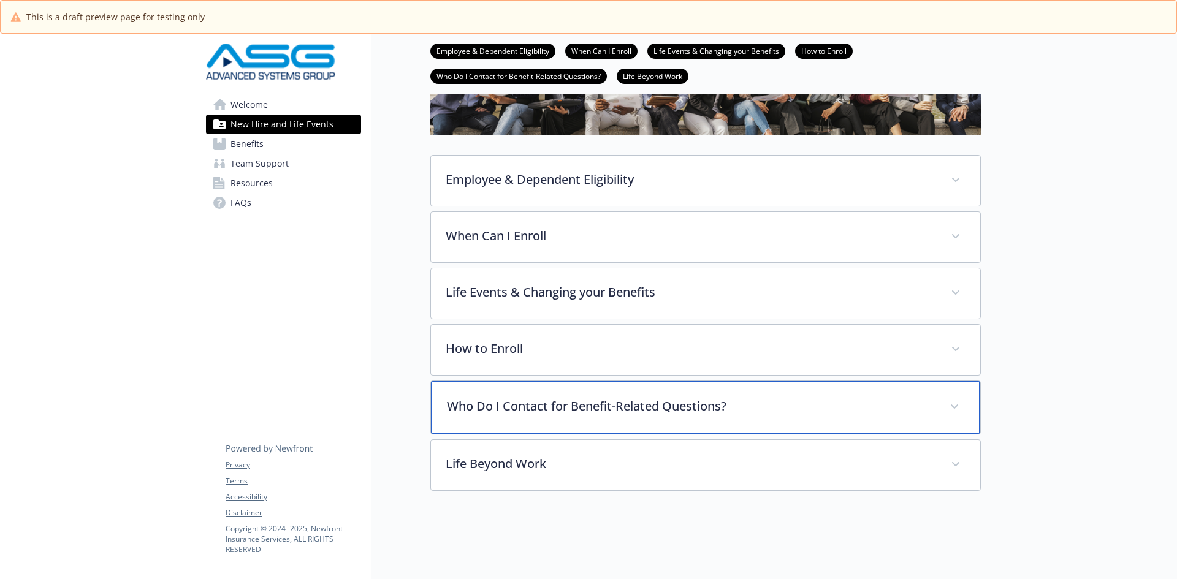
click at [542, 408] on div "Who Do I Contact for Benefit-Related Questions?" at bounding box center [705, 407] width 549 height 53
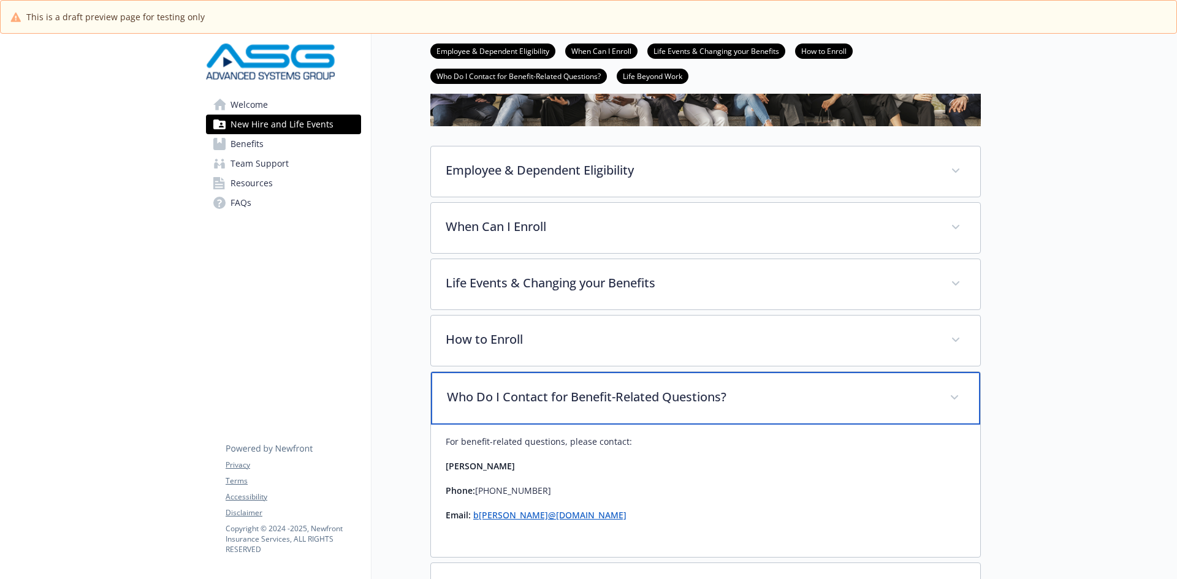
click at [542, 408] on div "Who Do I Contact for Benefit-Related Questions?" at bounding box center [705, 398] width 549 height 53
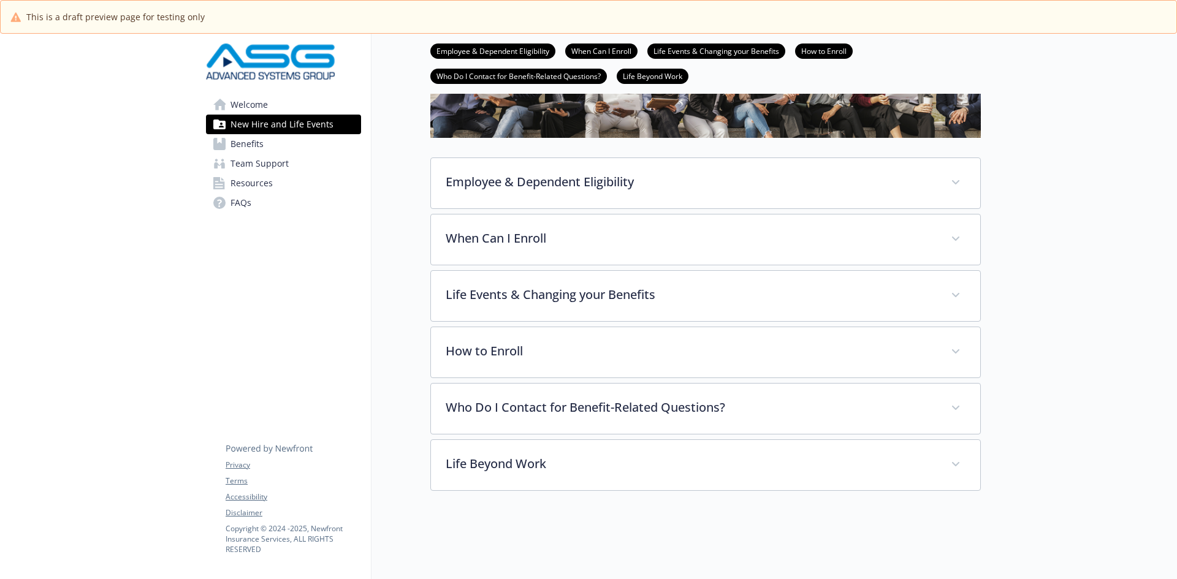
click at [262, 154] on span "Team Support" at bounding box center [259, 164] width 58 height 20
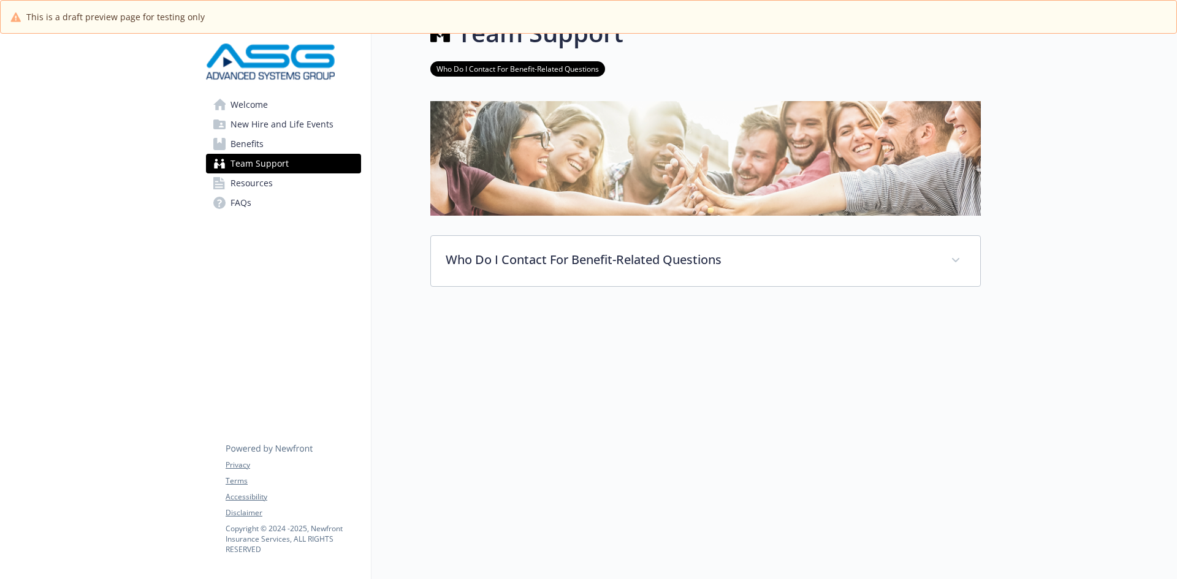
scroll to position [43, 0]
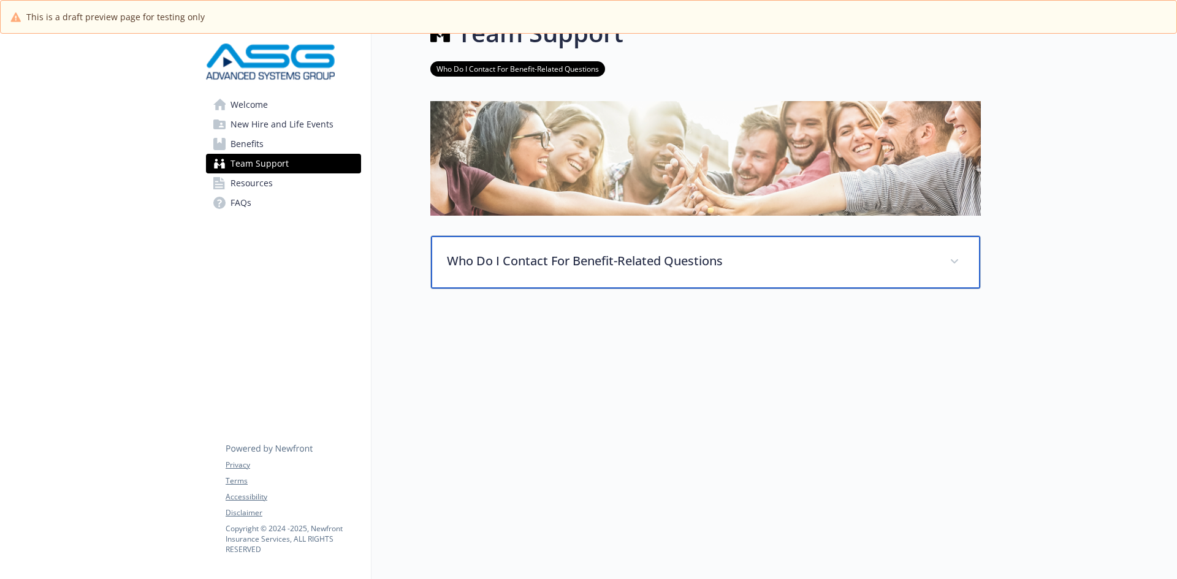
click at [589, 264] on div "Who Do I Contact For Benefit-Related Questions" at bounding box center [705, 262] width 549 height 53
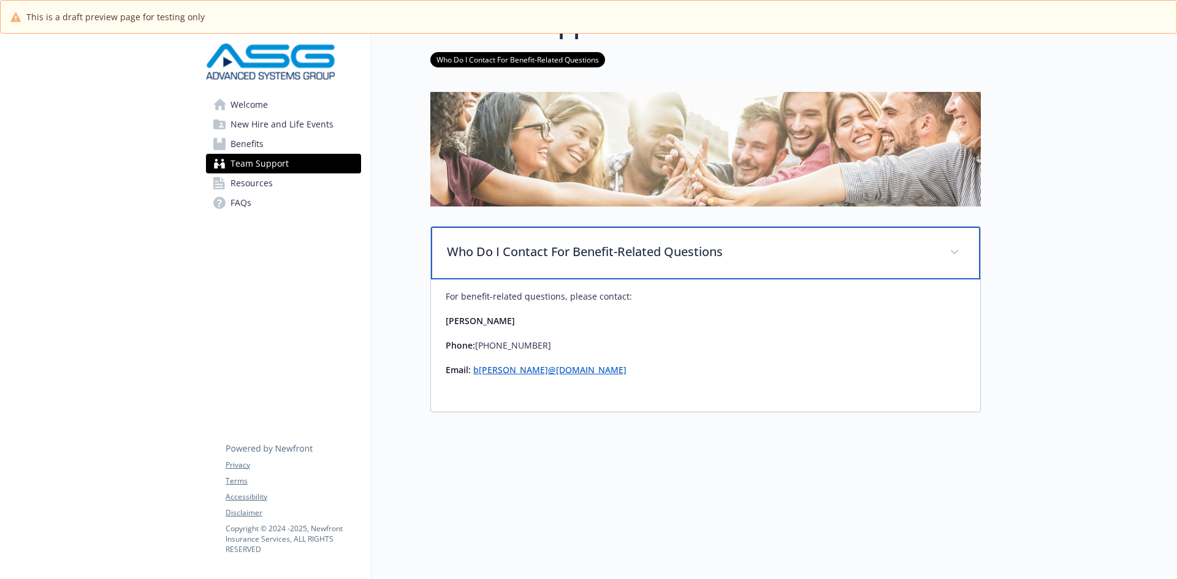
click at [589, 264] on div "Who Do I Contact For Benefit-Related Questions" at bounding box center [705, 253] width 549 height 53
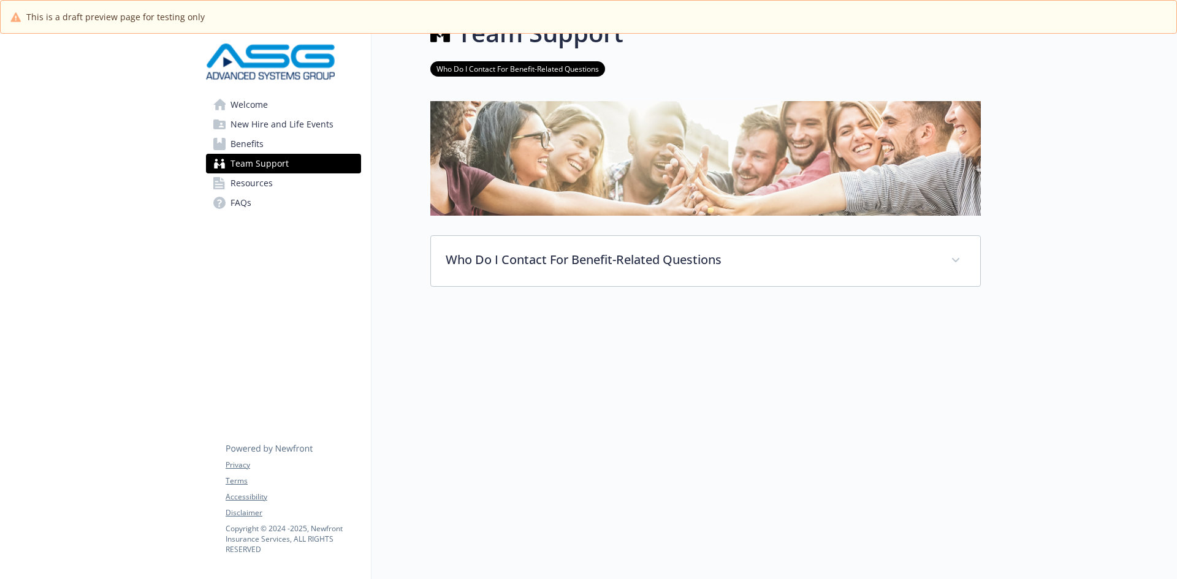
click at [257, 178] on span "Resources" at bounding box center [251, 183] width 42 height 20
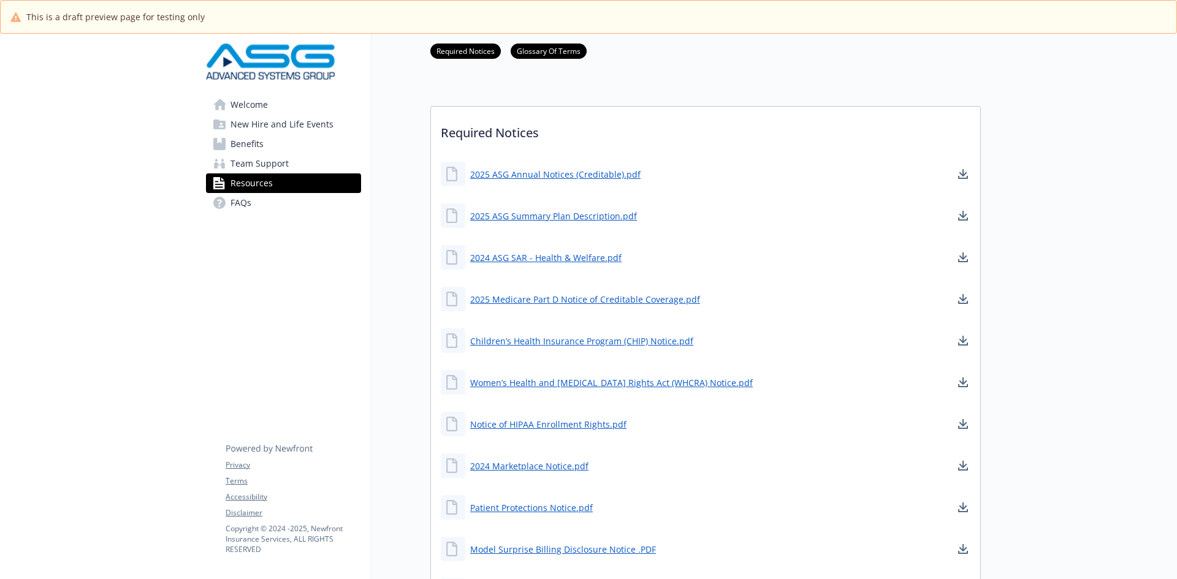
scroll to position [349, 0]
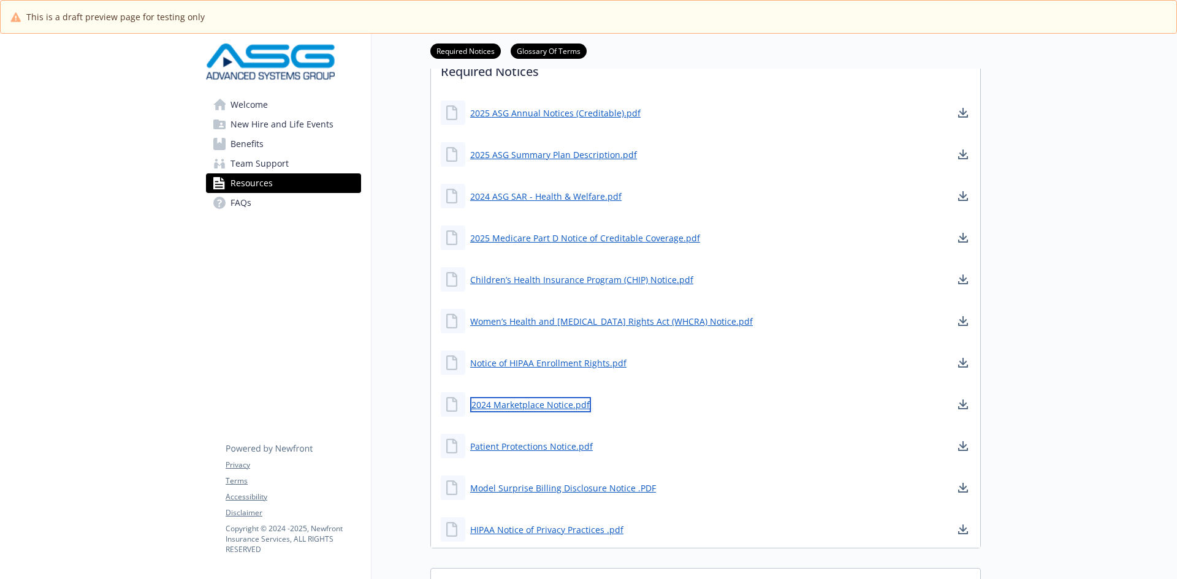
click at [528, 400] on link "2024 Marketplace Notice.pdf" at bounding box center [530, 404] width 121 height 15
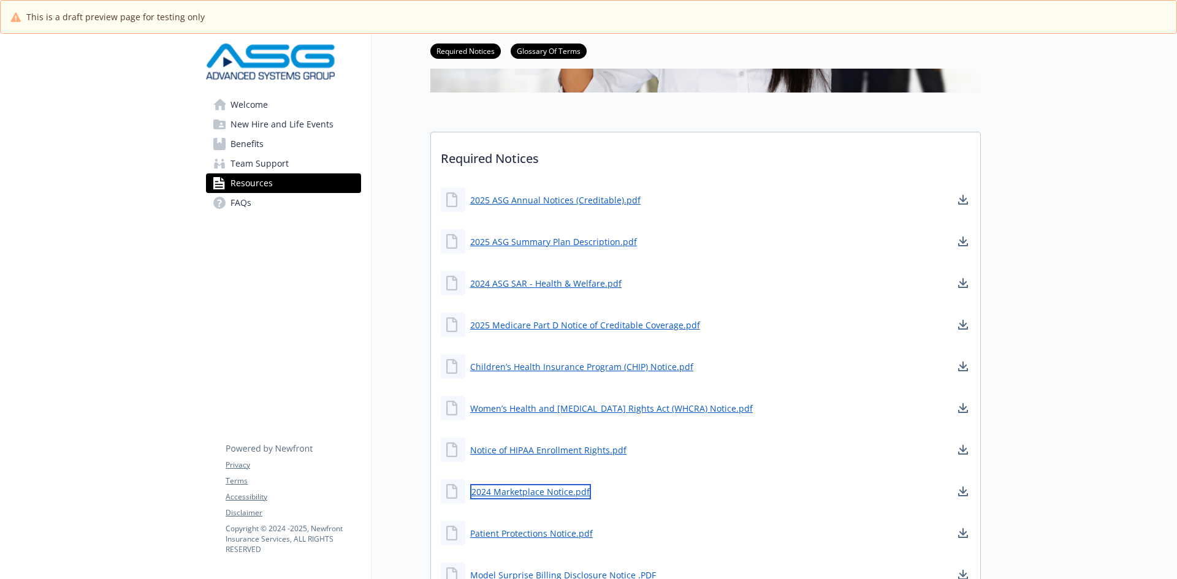
scroll to position [165, 0]
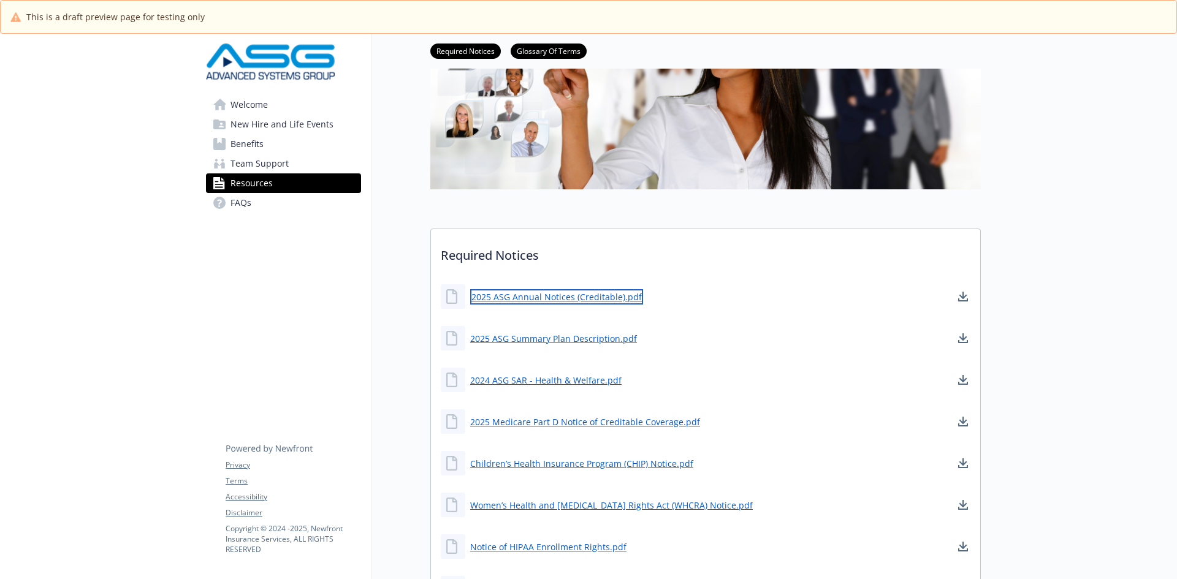
click at [590, 300] on link "2025 ASG Annual Notices (Creditable).pdf" at bounding box center [556, 296] width 173 height 15
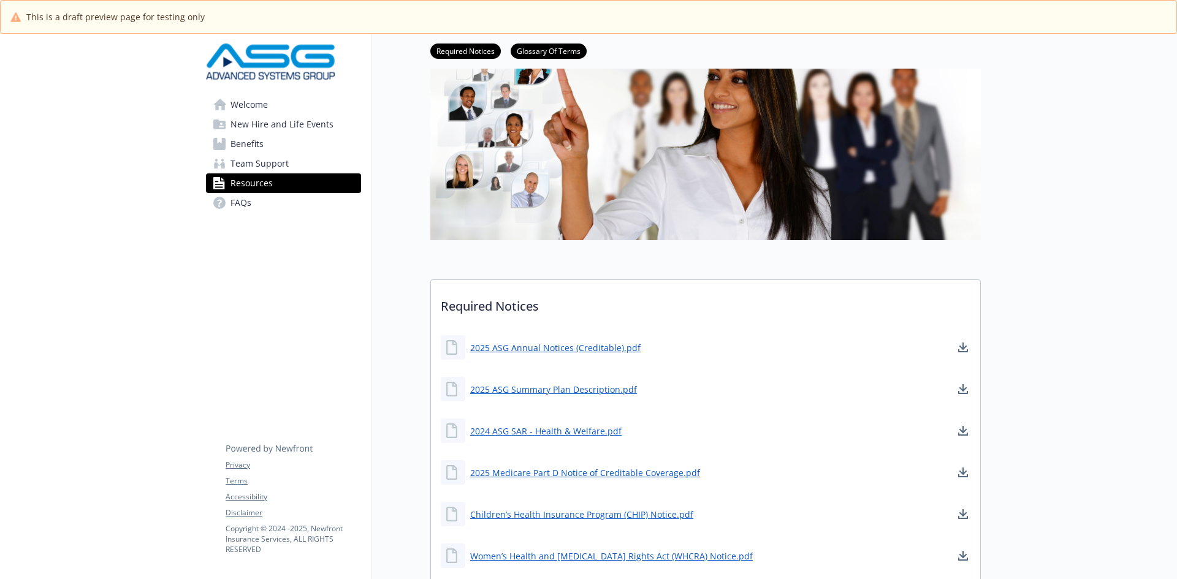
scroll to position [184, 0]
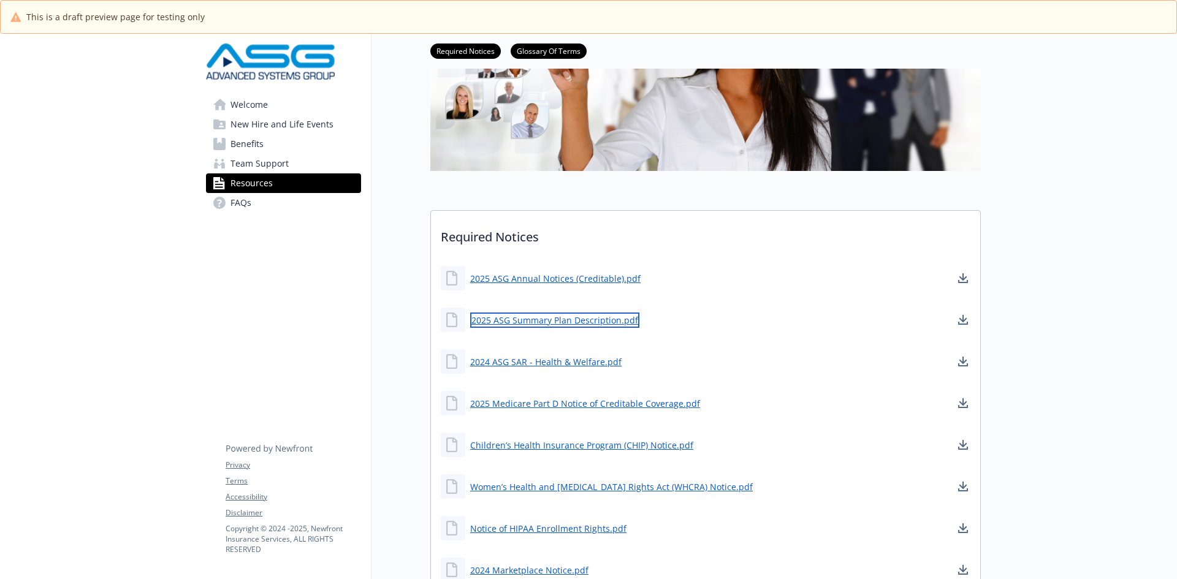
click at [537, 318] on link "2025 ASG Summary Plan Description.pdf" at bounding box center [554, 320] width 169 height 15
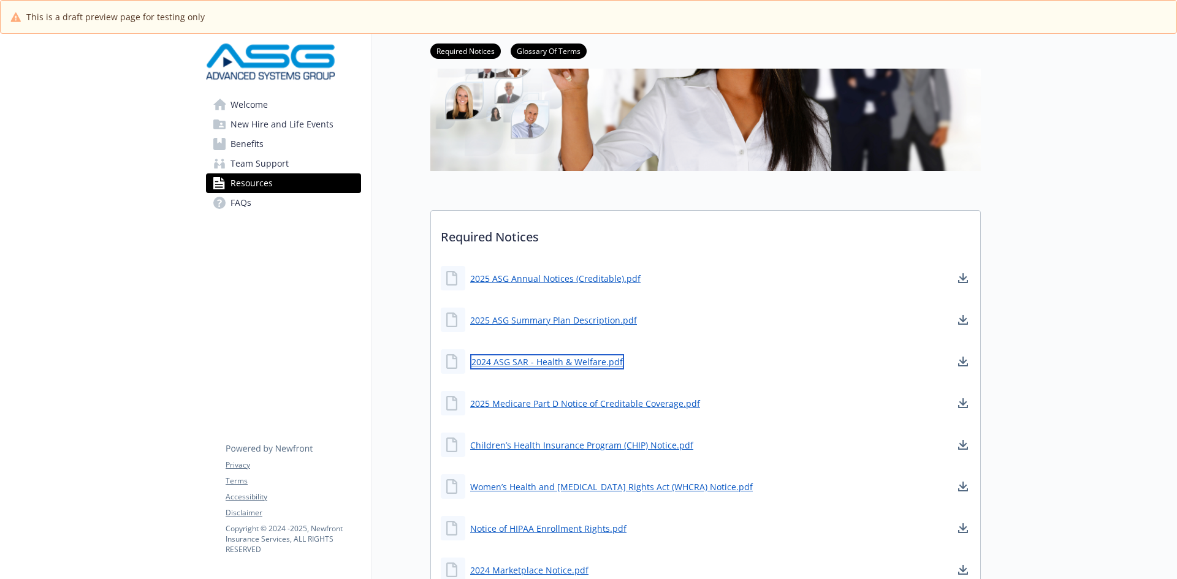
click at [588, 358] on link "2024 ASG SAR - Health & Welfare.pdf" at bounding box center [547, 361] width 154 height 15
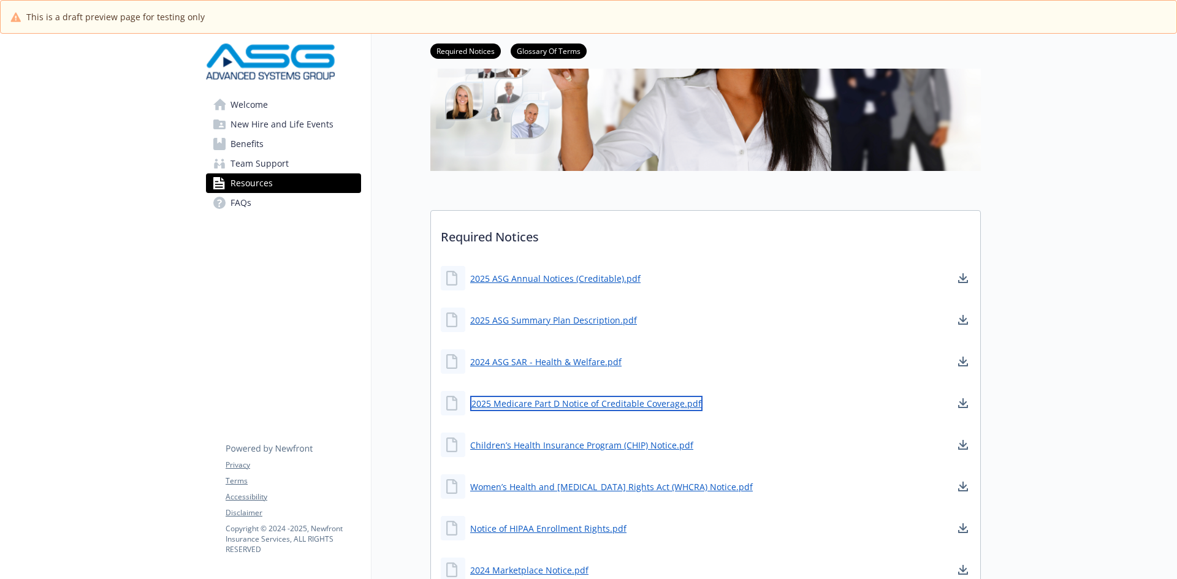
click at [586, 405] on link "2025 Medicare Part D Notice of Creditable Coverage.pdf" at bounding box center [586, 403] width 232 height 15
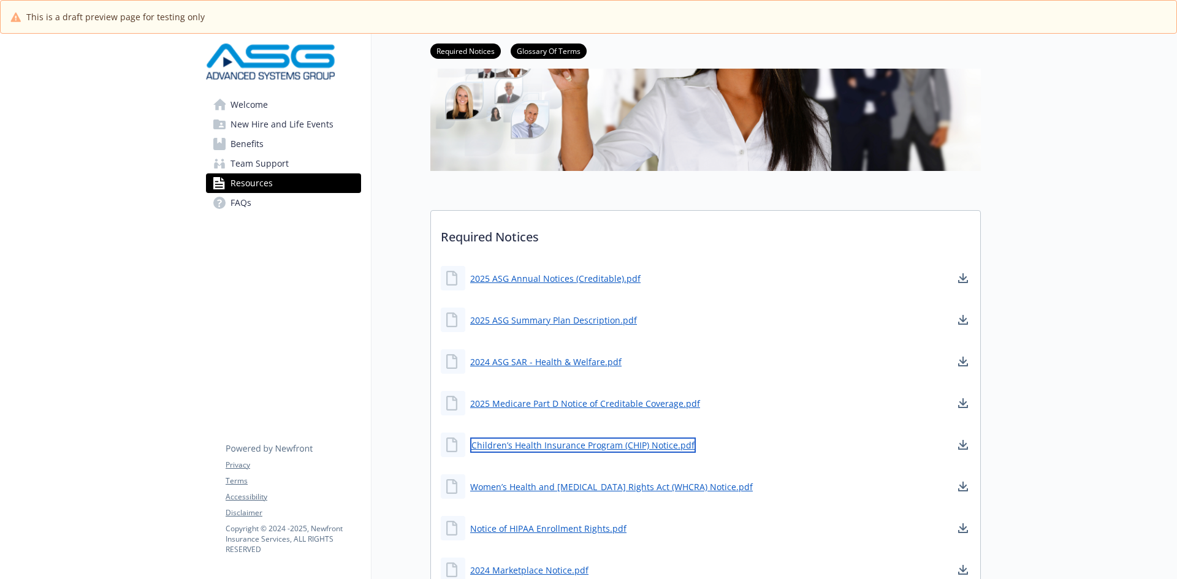
click at [610, 443] on link "Children’s Health Insurance Program (CHIP) Notice.pdf" at bounding box center [583, 445] width 226 height 15
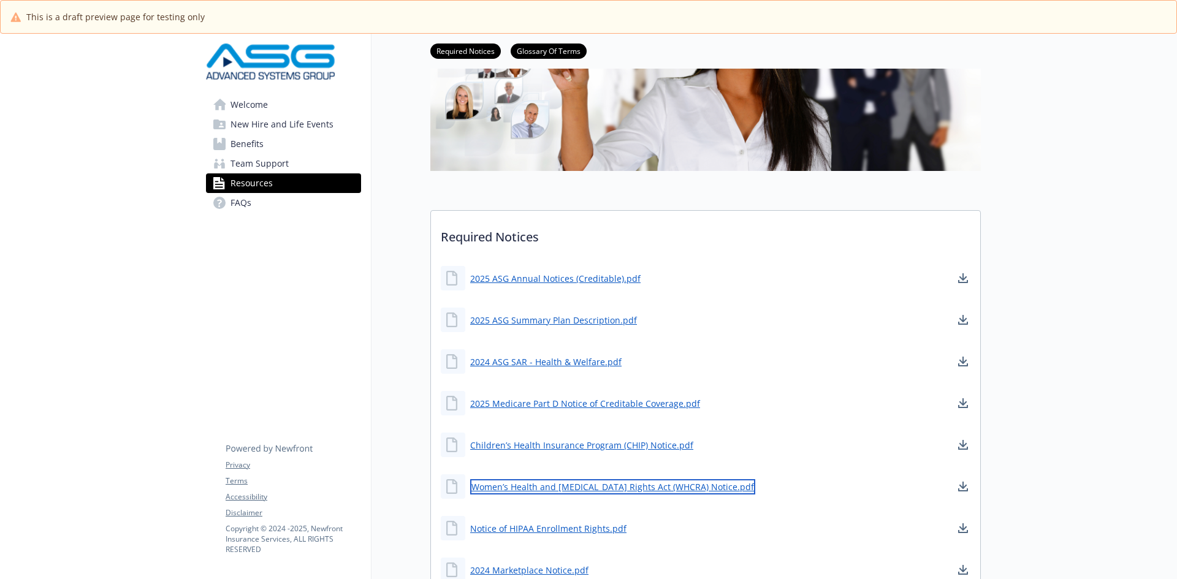
click at [566, 485] on link "Women’s Health and [MEDICAL_DATA] Rights Act (WHCRA) Notice.pdf" at bounding box center [612, 486] width 285 height 15
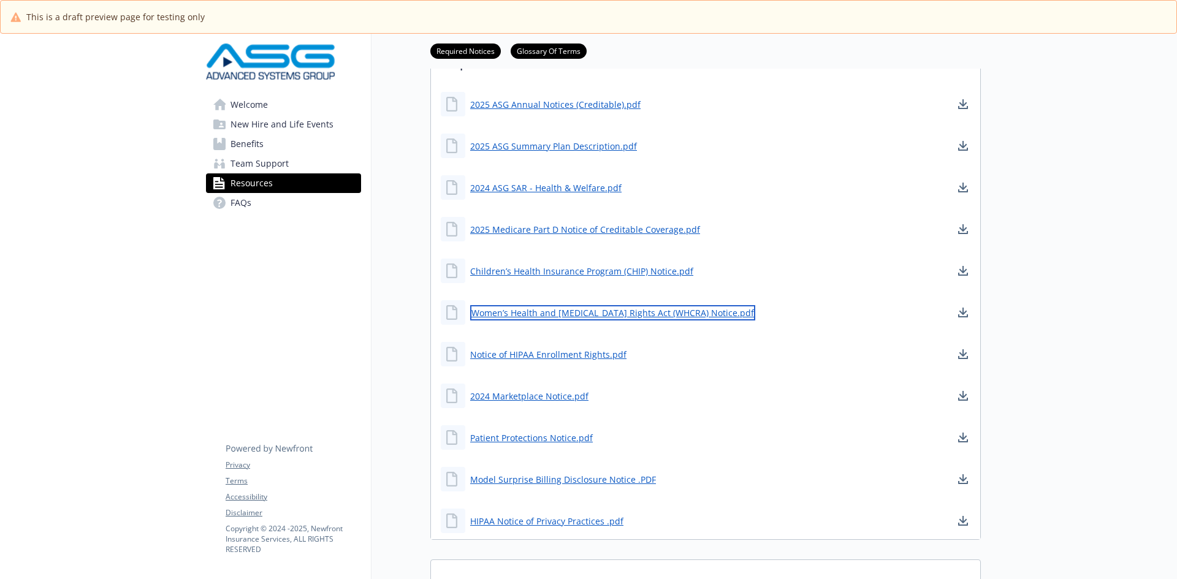
scroll to position [368, 0]
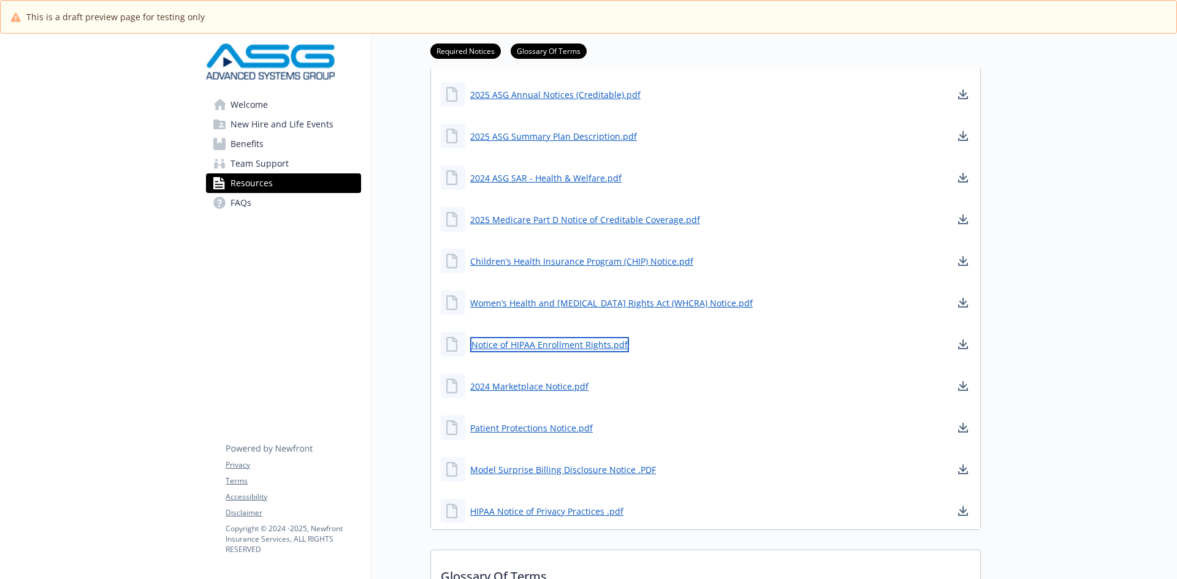
click at [525, 348] on link "Notice of HIPAA Enrollment Rights.pdf" at bounding box center [549, 344] width 159 height 15
click at [568, 388] on link "2024 Marketplace Notice.pdf" at bounding box center [530, 386] width 121 height 15
